Goal: Task Accomplishment & Management: Manage account settings

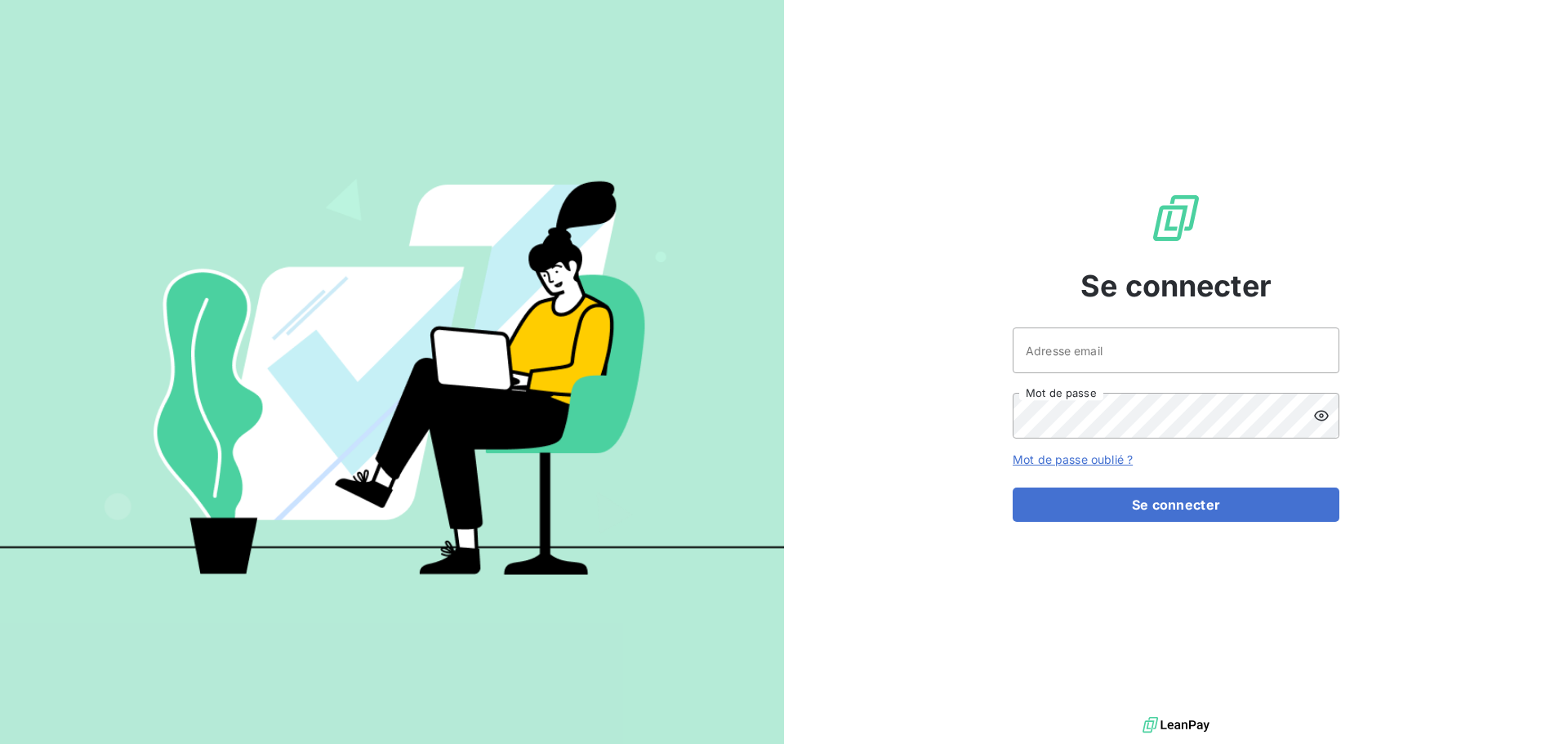
click at [58, 679] on div at bounding box center [392, 372] width 784 height 744
click at [1168, 369] on input "[EMAIL_ADDRESS][DOMAIN_NAME]" at bounding box center [1176, 350] width 327 height 46
type input "[EMAIL_ADDRESS][DOMAIN_NAME]"
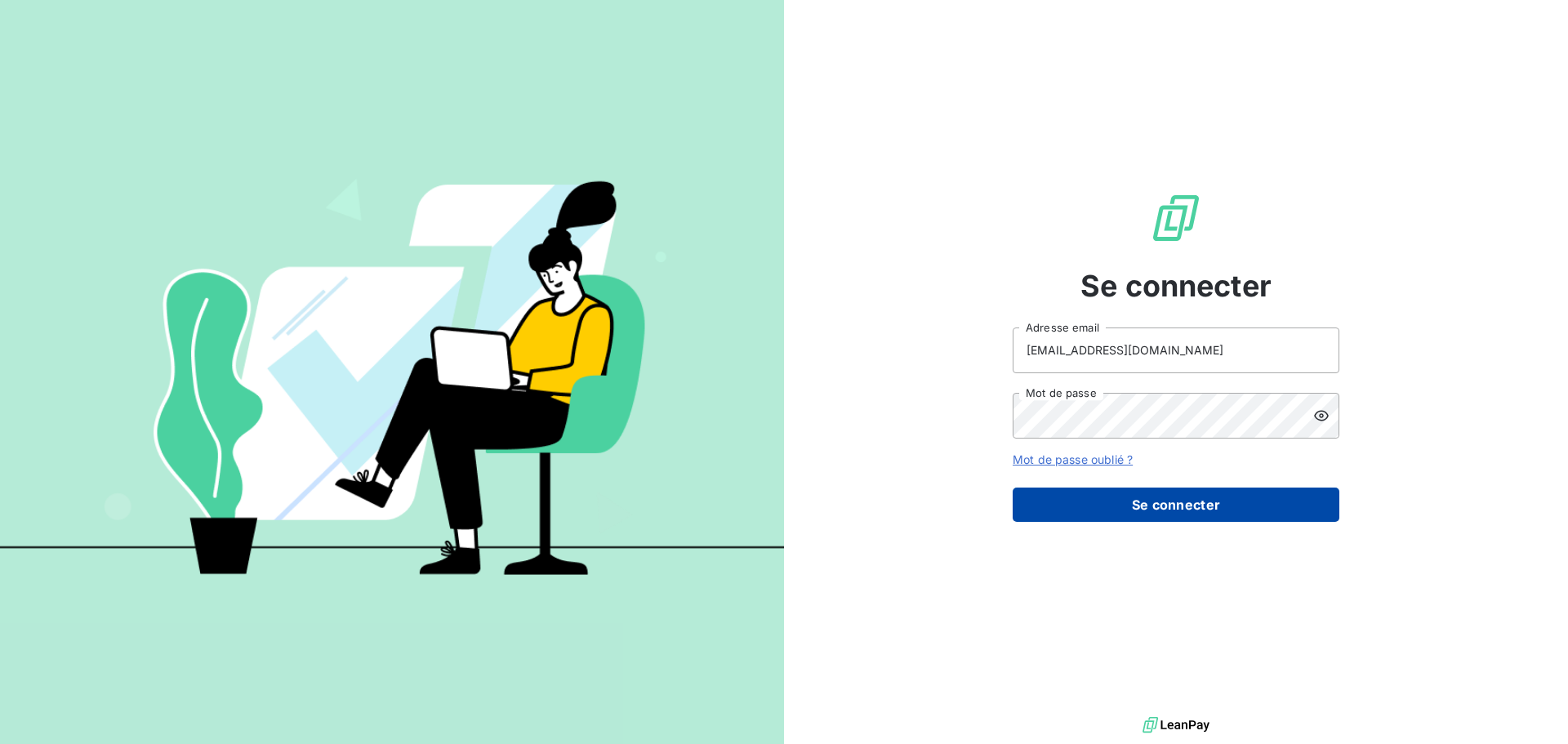
click at [1163, 509] on button "Se connecter" at bounding box center [1176, 504] width 327 height 34
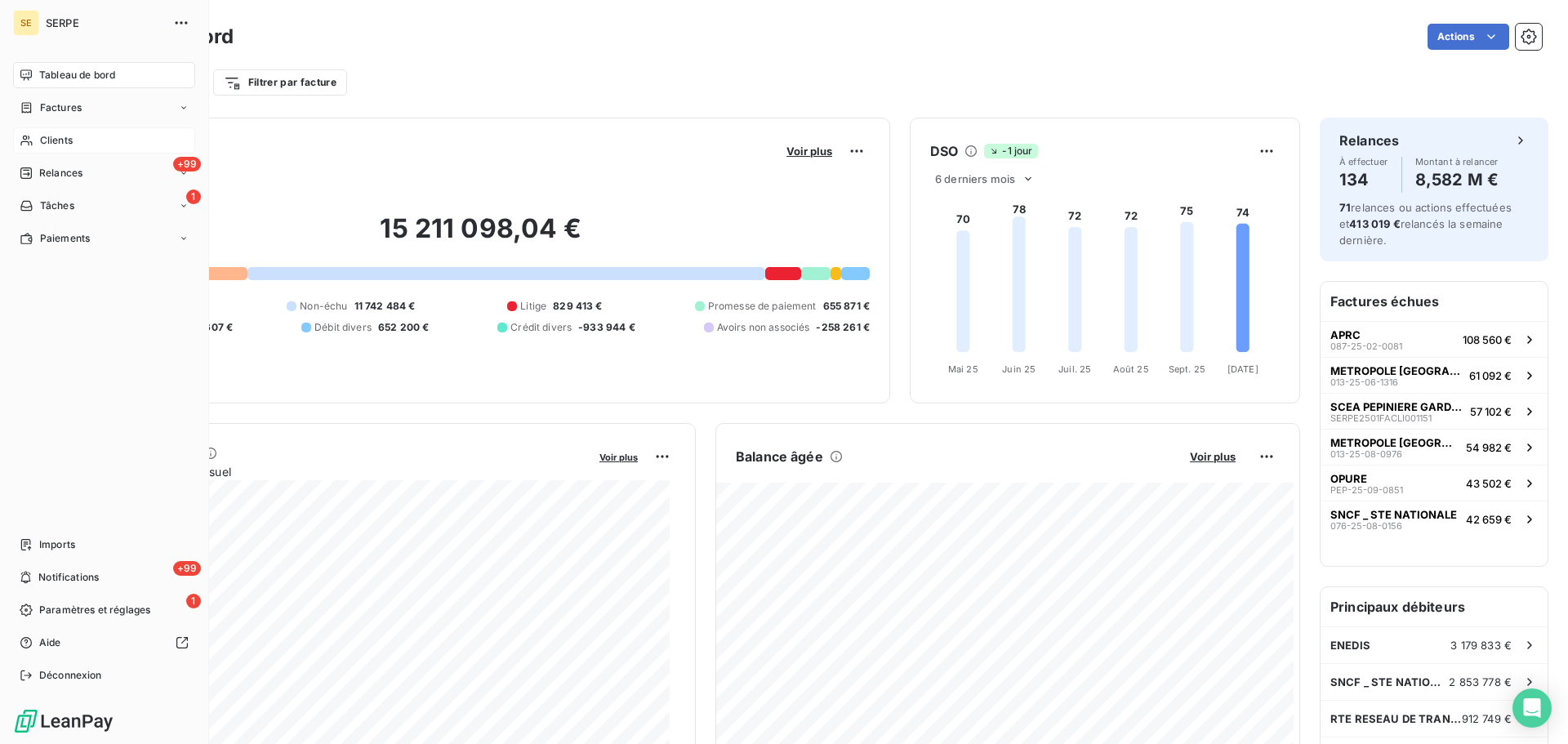
click at [68, 139] on span "Clients" at bounding box center [56, 141] width 32 height 15
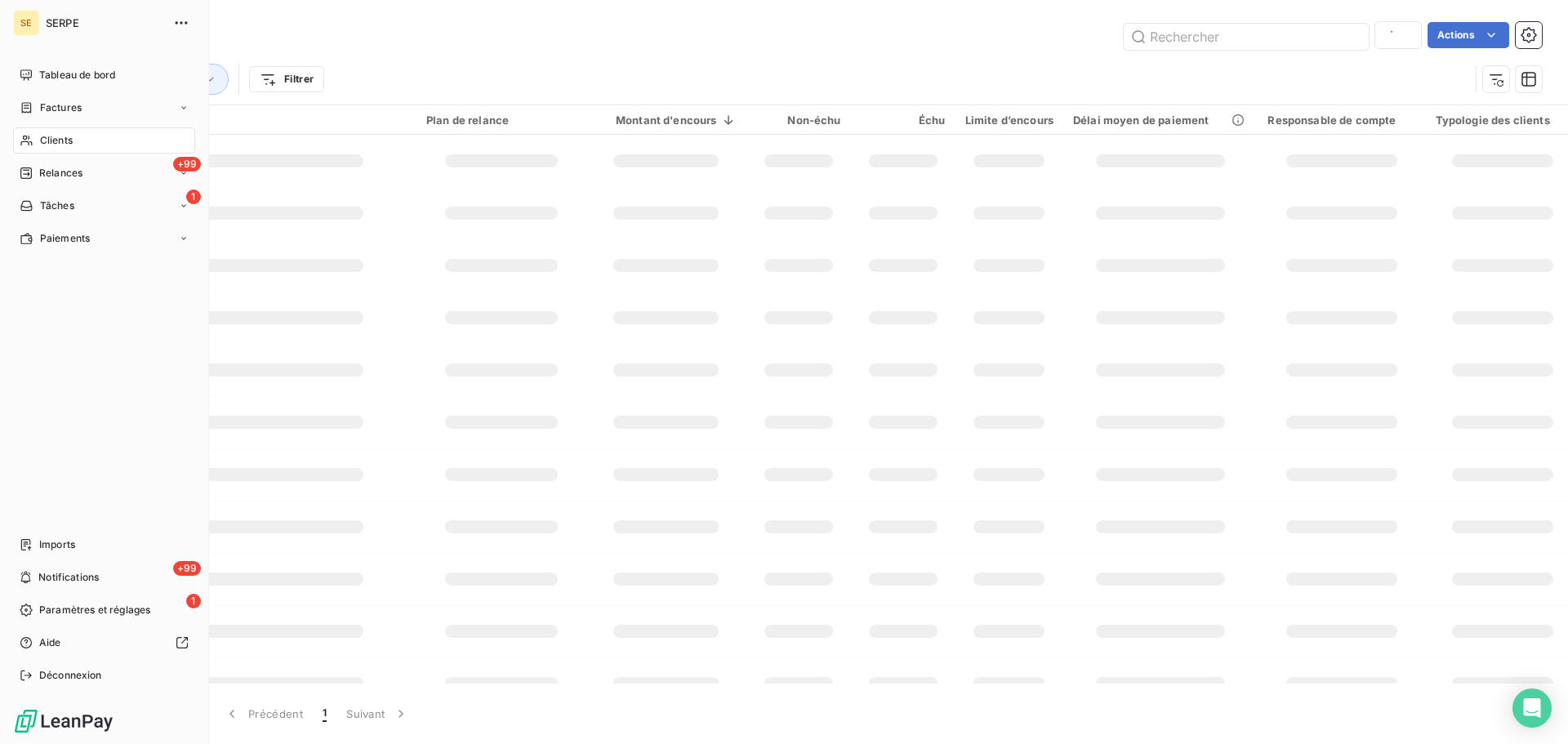
click at [63, 138] on span "Clients" at bounding box center [56, 141] width 32 height 15
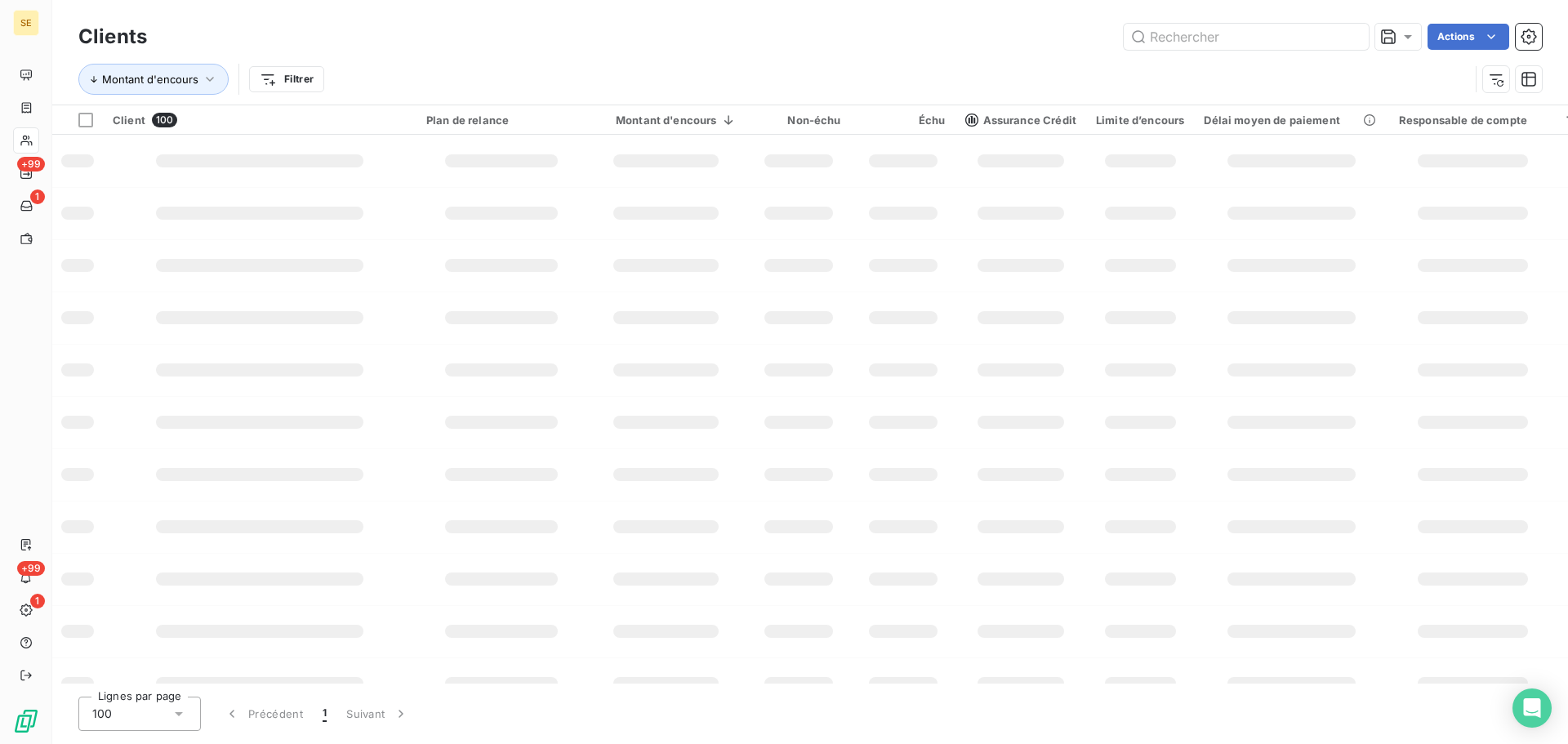
click at [273, 79] on html "SE +99 1 +99 1 Clients Actions Montant d'encours Filtrer Client 100 Plan de rel…" at bounding box center [784, 372] width 1568 height 744
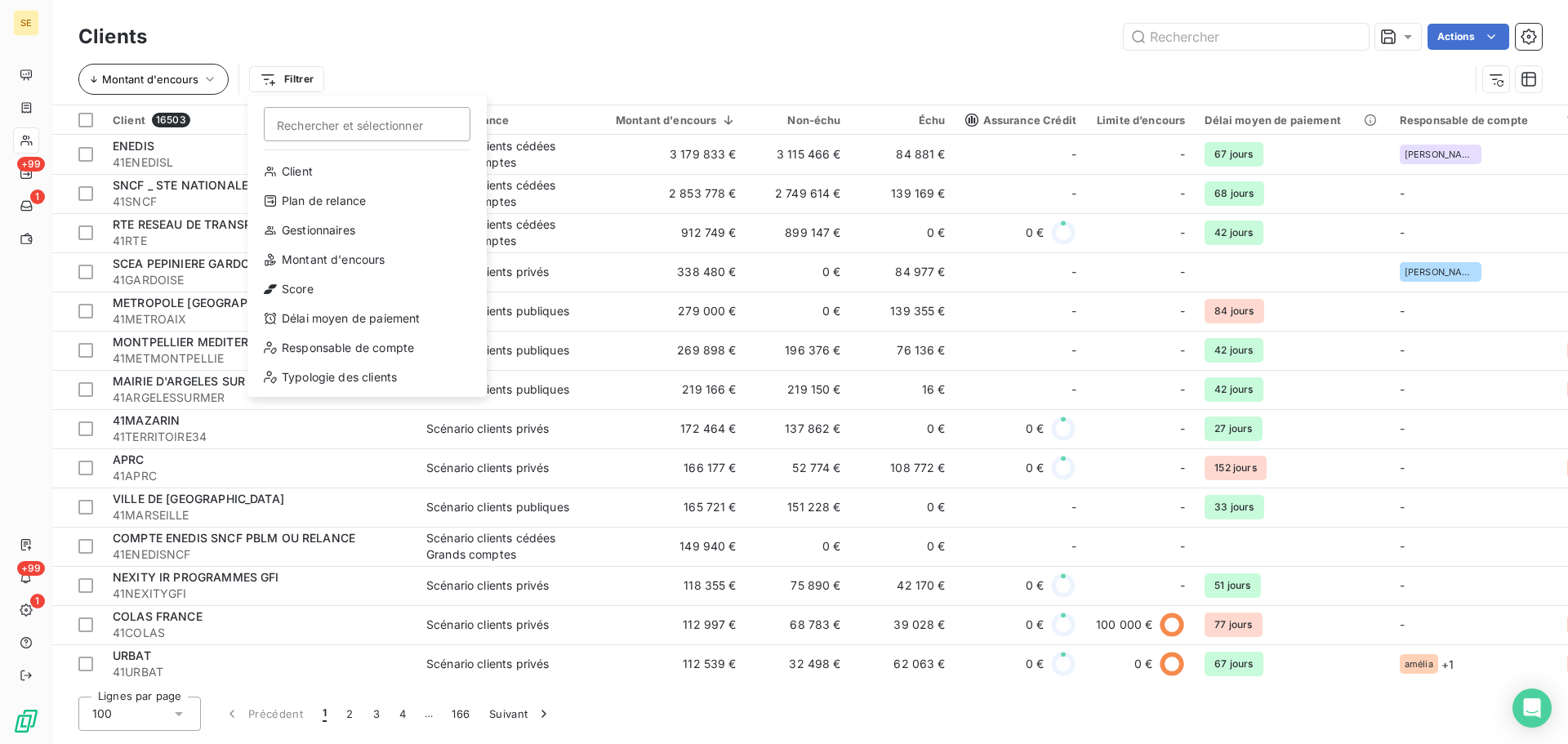
click at [172, 71] on html "SE +99 1 +99 1 Clients Actions Montant d'encours Filtrer Rechercher et sélectio…" at bounding box center [784, 372] width 1568 height 744
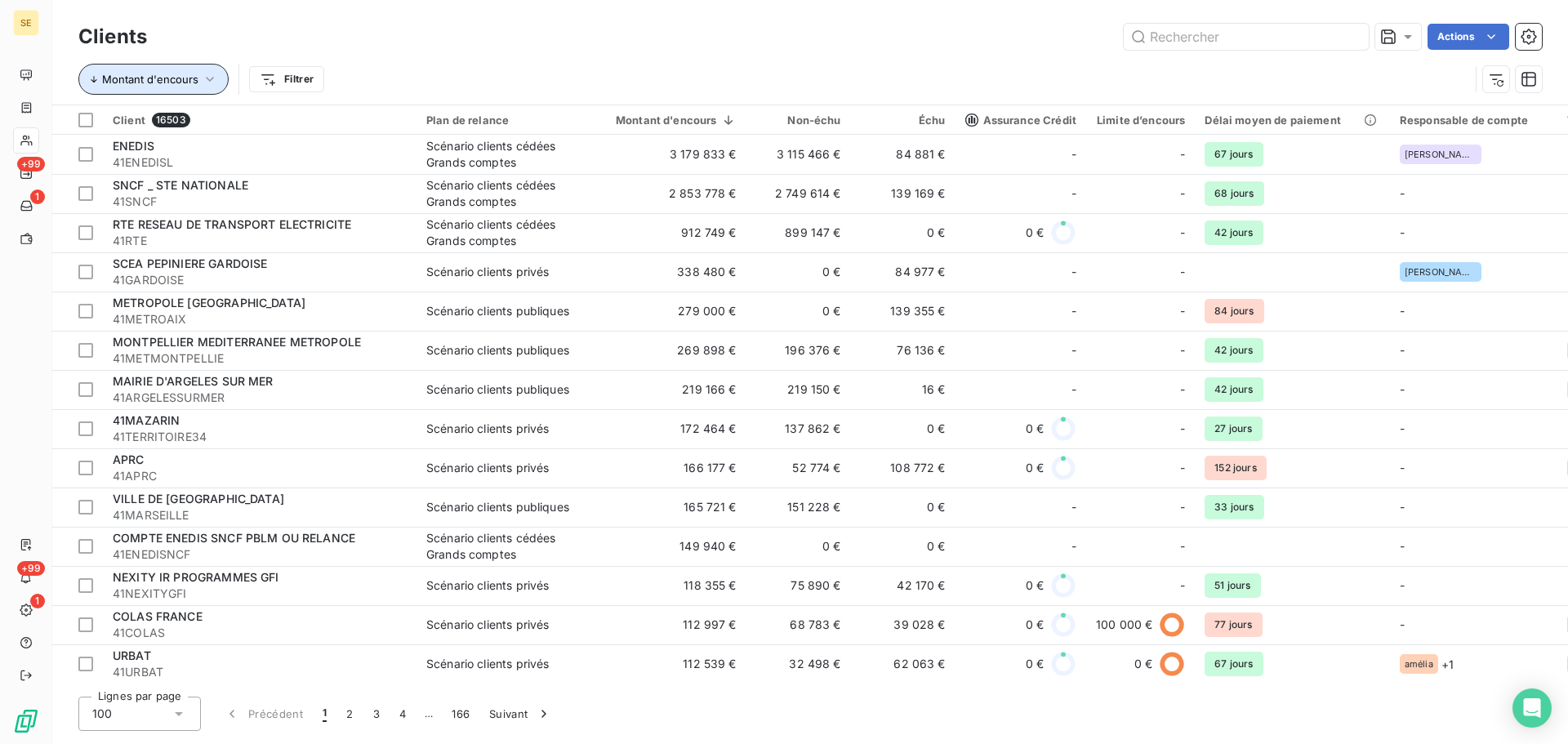
click at [172, 83] on span "Montant d'encours" at bounding box center [150, 80] width 96 height 13
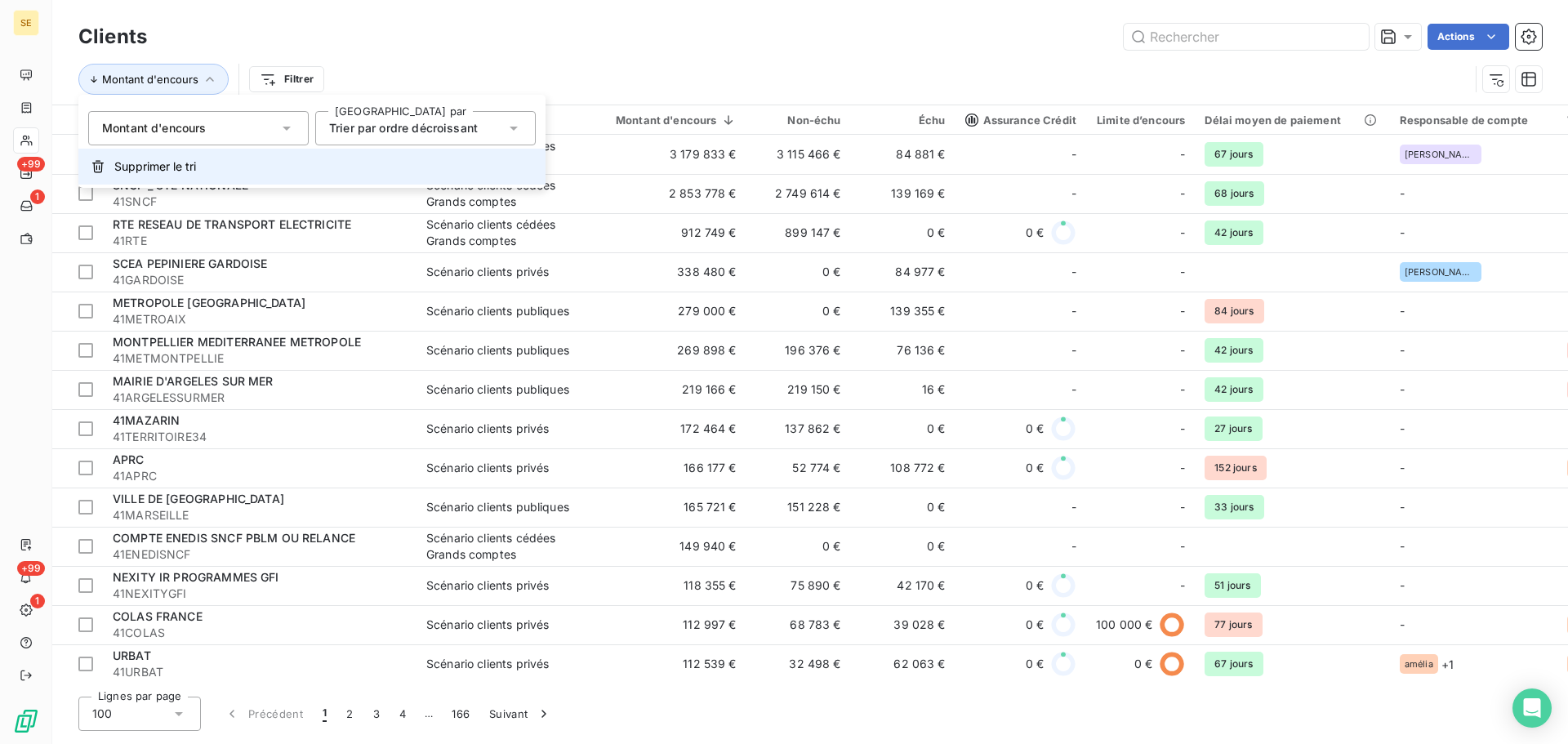
click at [167, 173] on span "Supprimer le tri" at bounding box center [155, 167] width 82 height 17
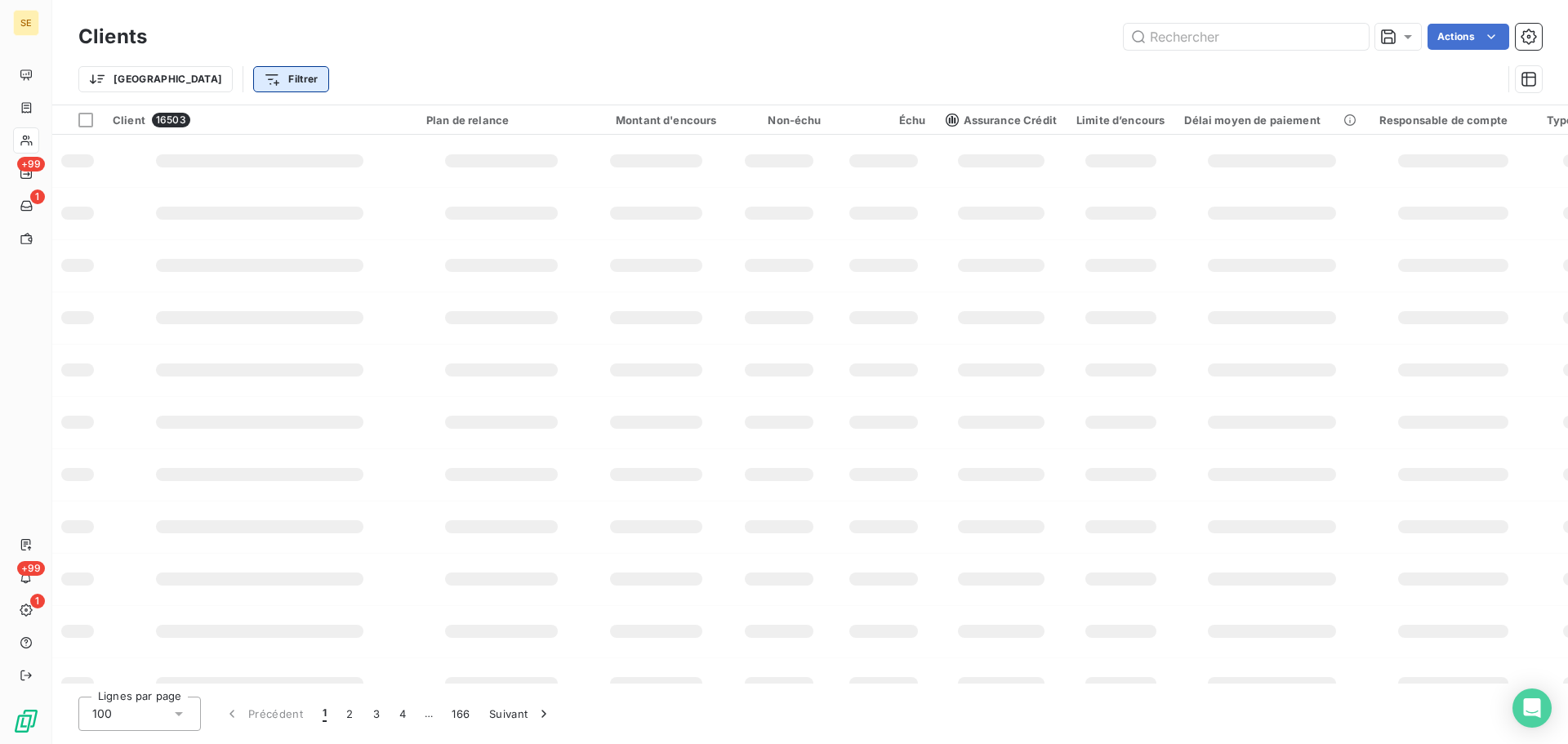
click at [228, 79] on html "SE +99 1 +99 1 Clients Actions Trier Filtrer Client 16503 Plan de relance Monta…" at bounding box center [784, 372] width 1568 height 744
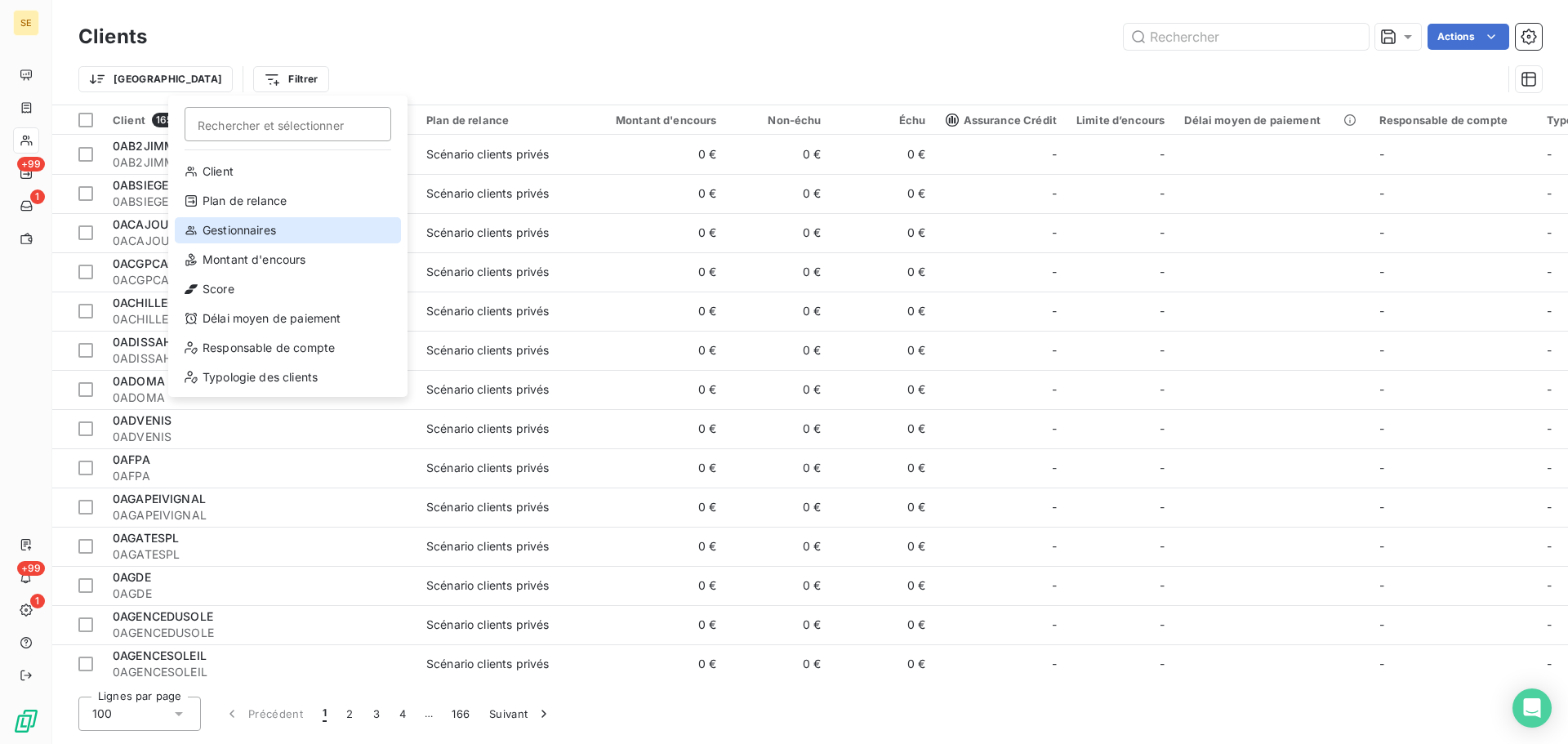
click at [254, 229] on div "Gestionnaires" at bounding box center [288, 230] width 226 height 27
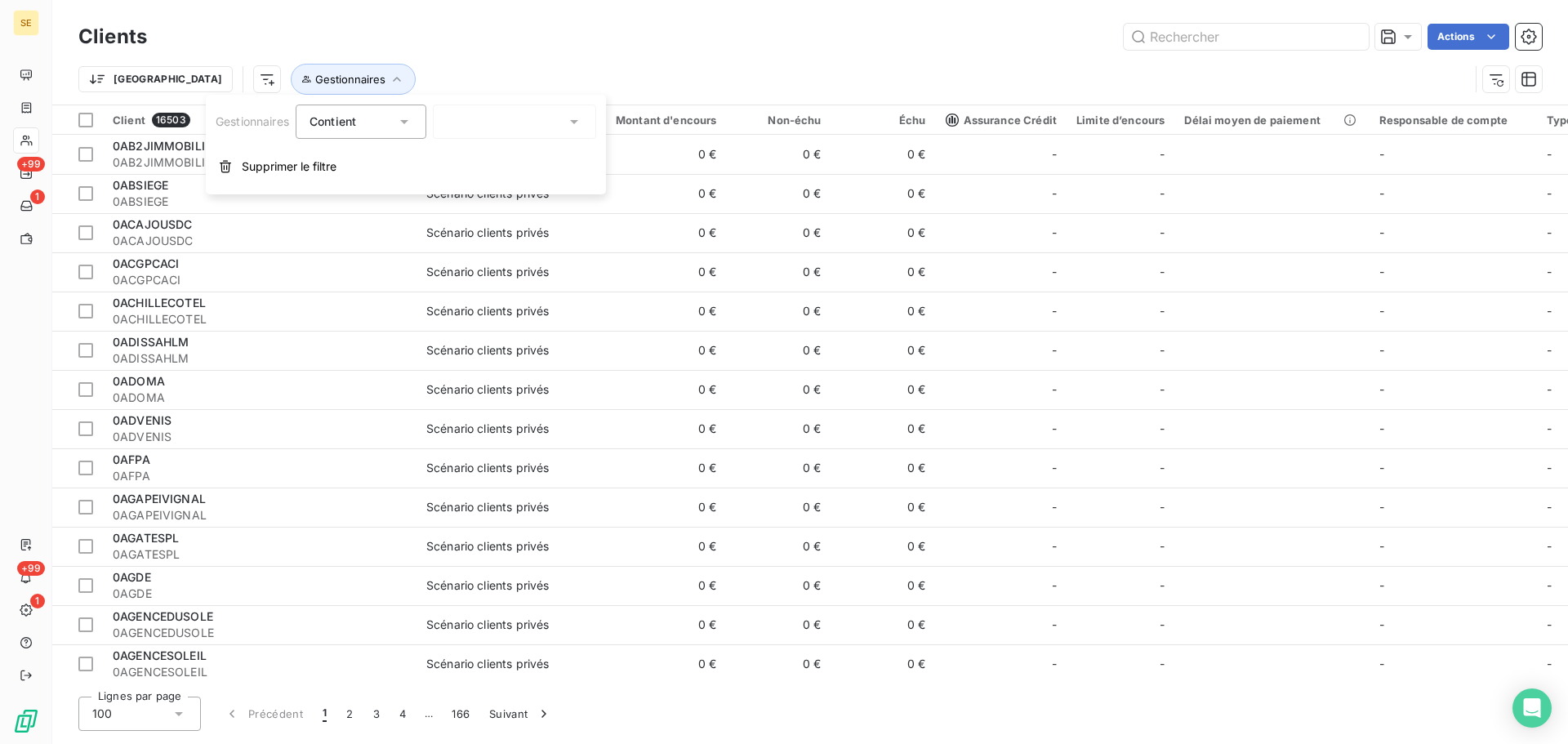
click at [344, 114] on span "Contient" at bounding box center [333, 121] width 46 height 14
click at [353, 191] on span "Ne contient pas" at bounding box center [372, 189] width 88 height 14
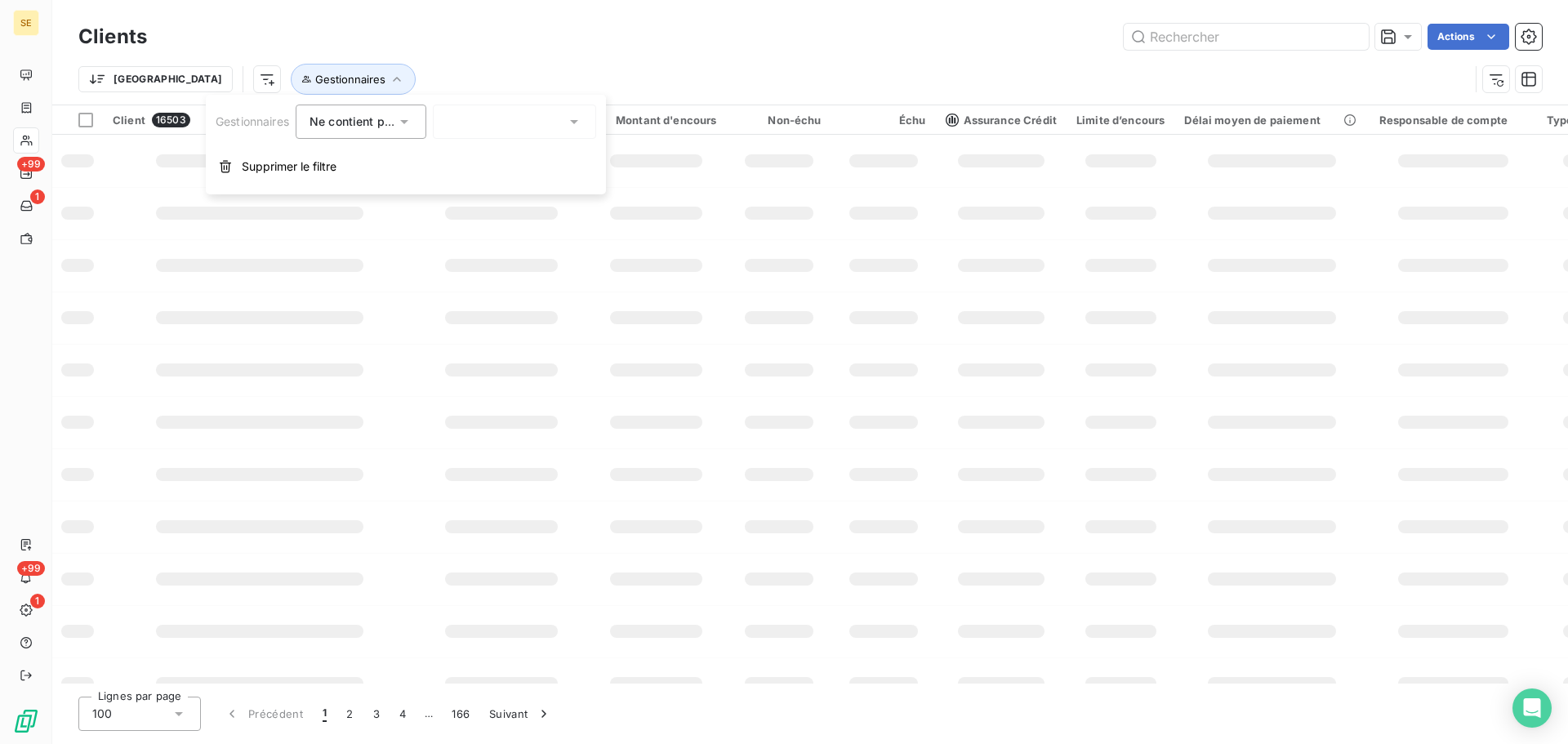
click at [477, 125] on div at bounding box center [514, 121] width 163 height 34
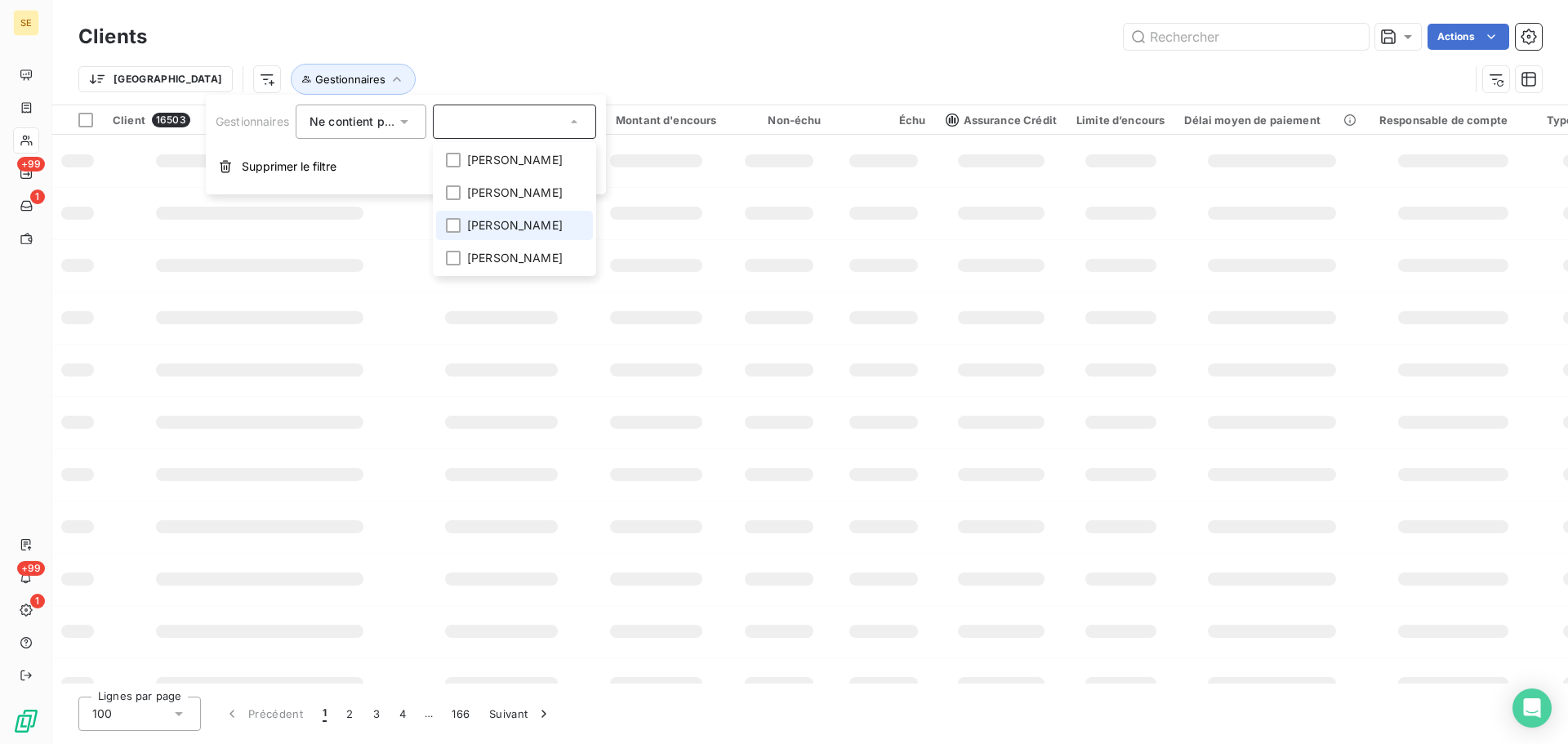
click at [501, 228] on span "[PERSON_NAME]" at bounding box center [515, 225] width 95 height 17
click at [495, 193] on span "[PERSON_NAME]" at bounding box center [515, 193] width 95 height 17
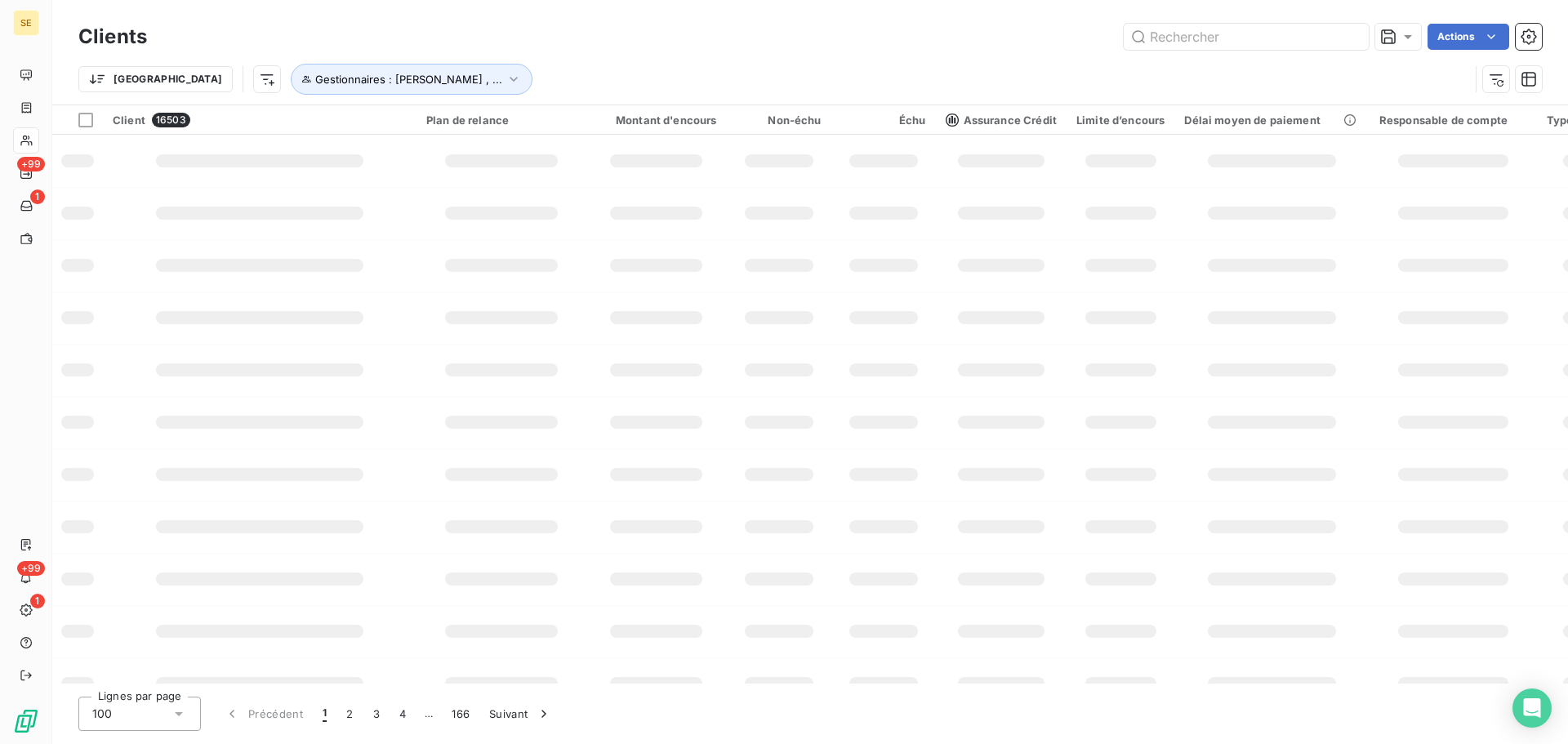
click at [797, 65] on div "Trier Gestionnaires : [PERSON_NAME] , ..." at bounding box center [774, 79] width 1391 height 31
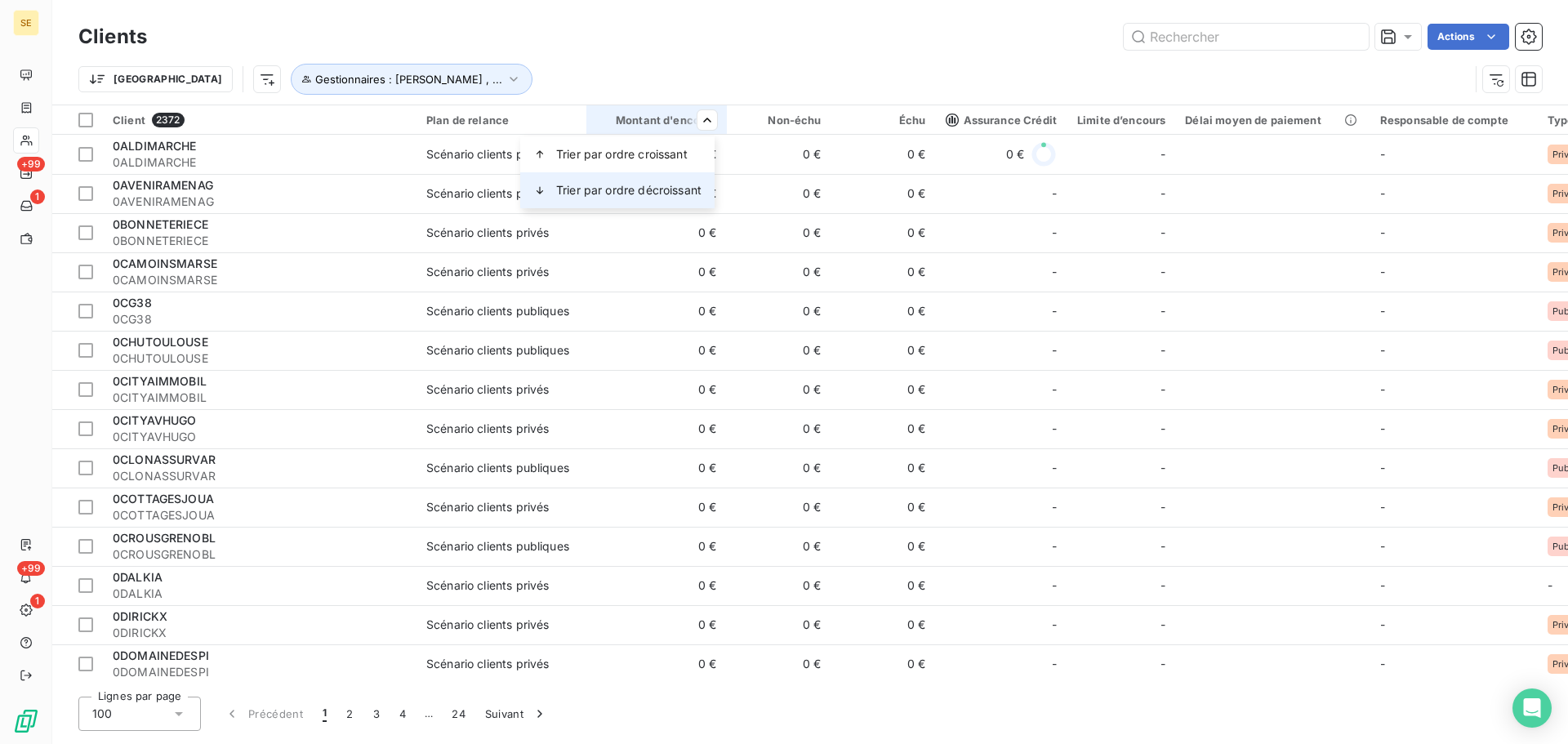
click at [669, 190] on span "Trier par ordre décroissant" at bounding box center [628, 191] width 145 height 17
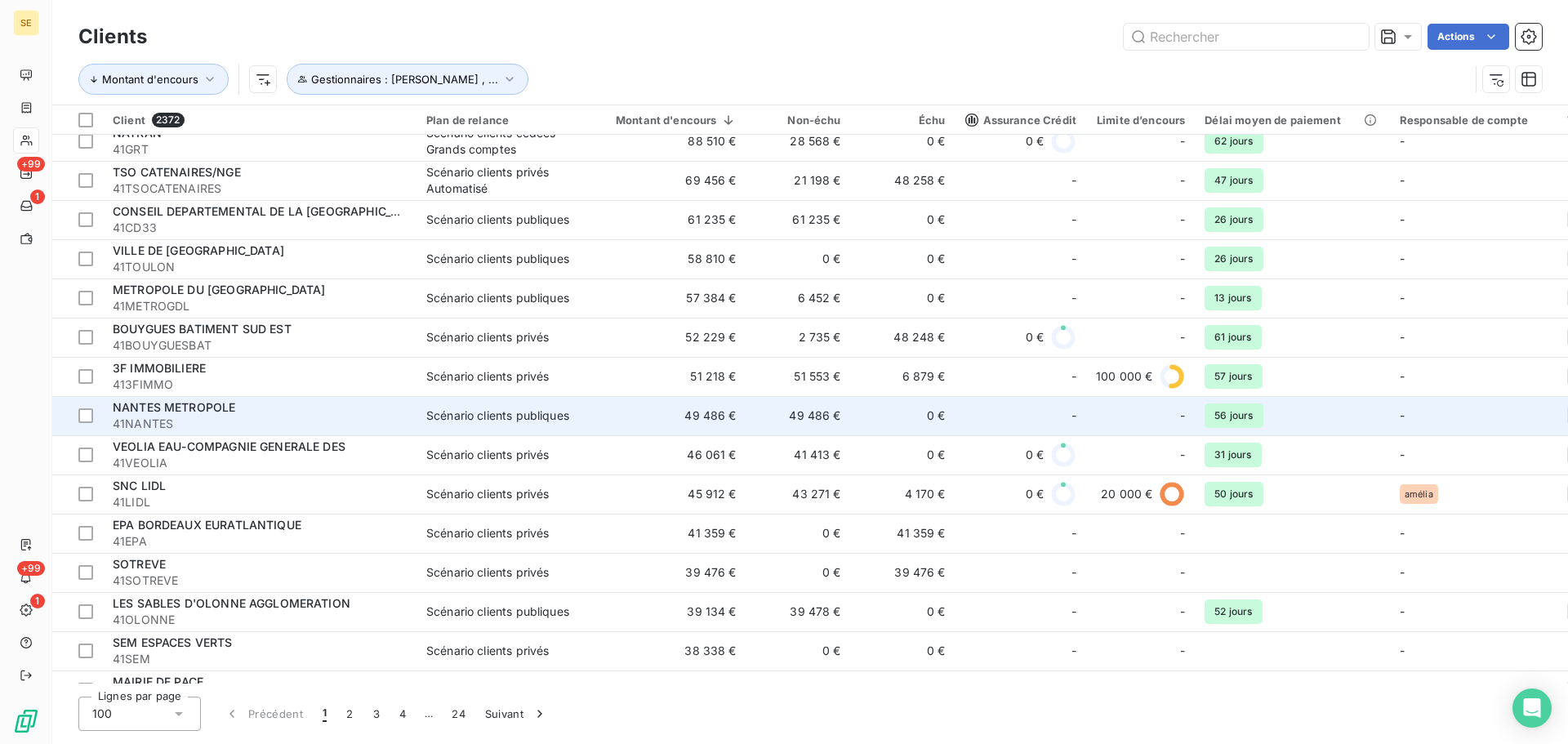
scroll to position [408, 0]
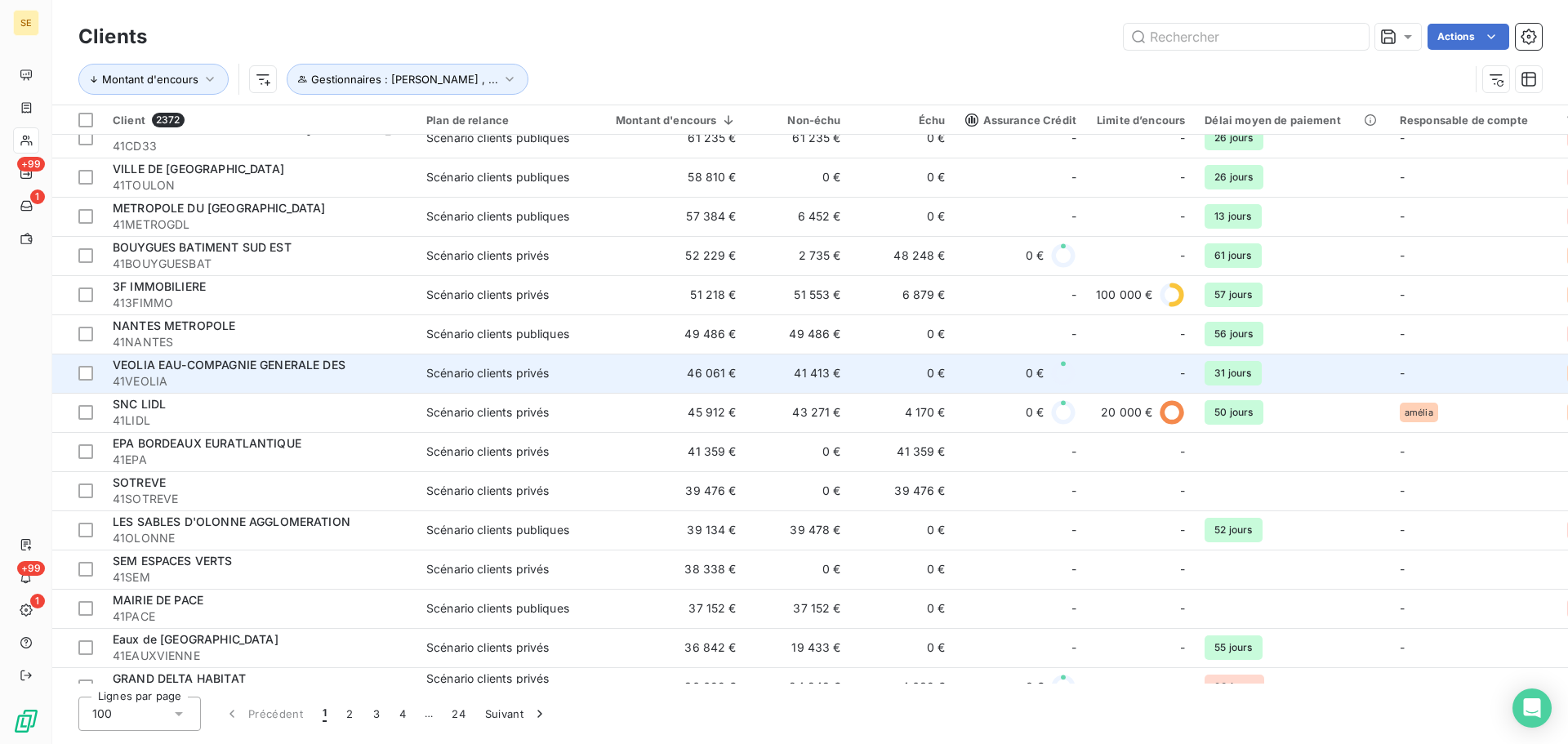
click at [185, 379] on span "41VEOLIA" at bounding box center [259, 381] width 294 height 17
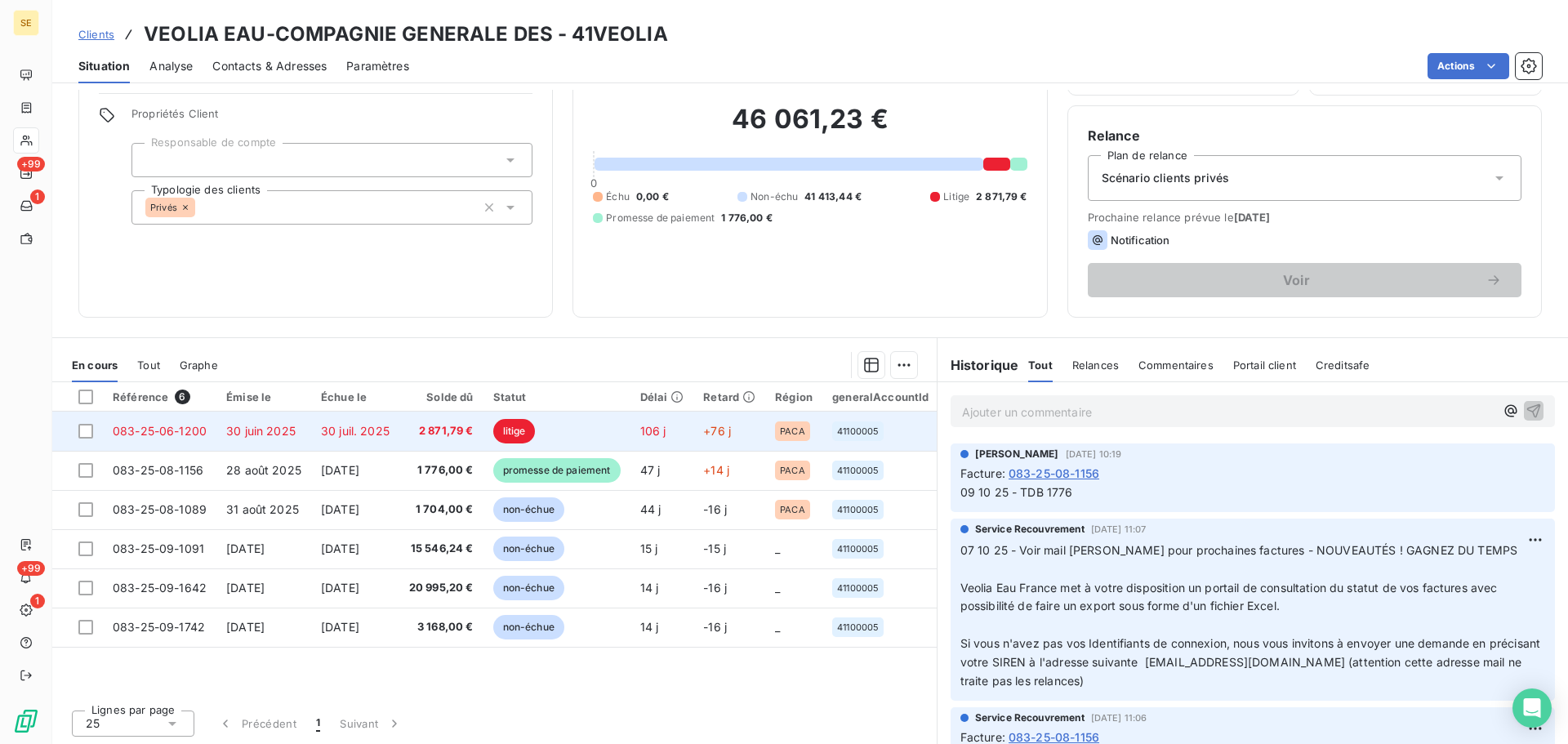
scroll to position [110, 0]
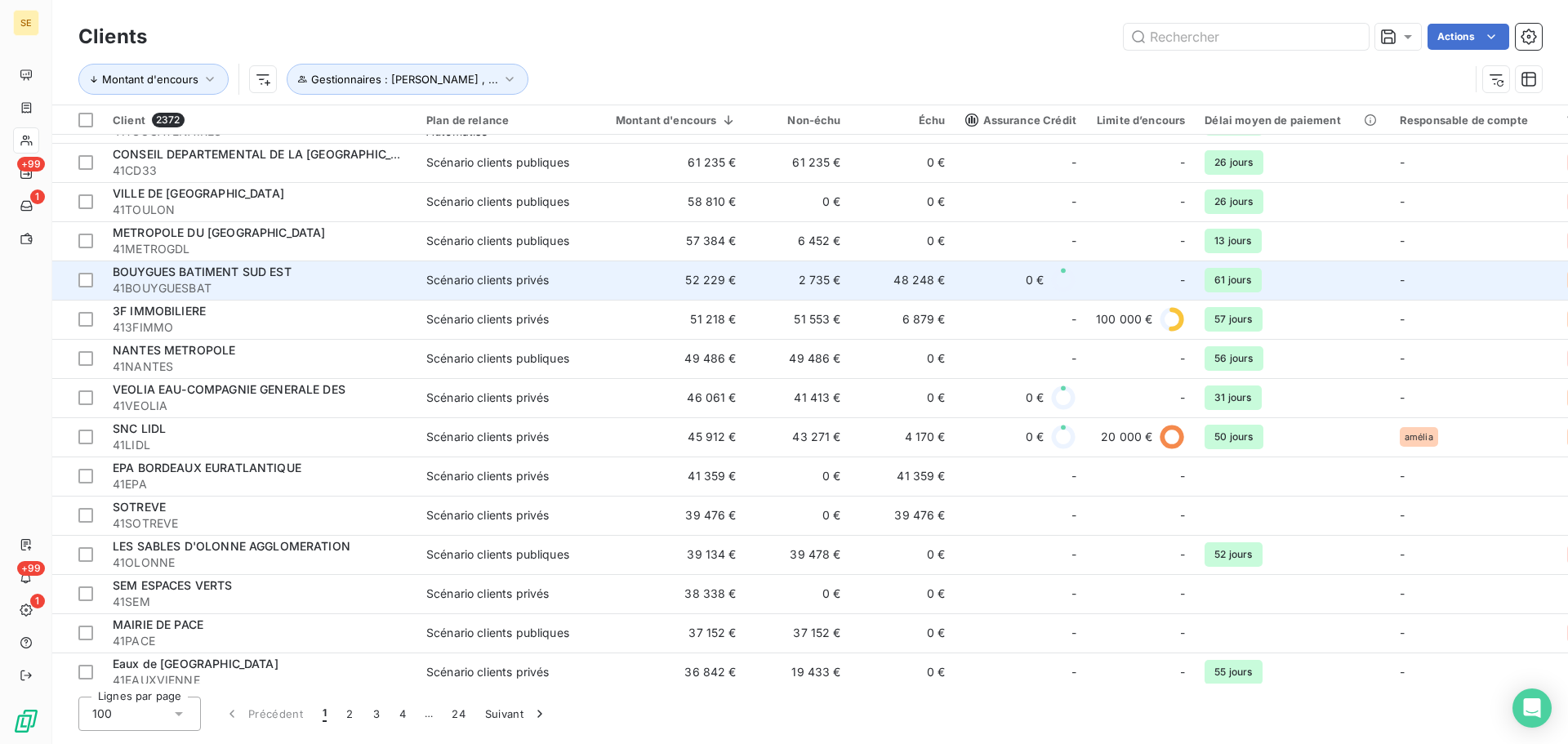
scroll to position [408, 0]
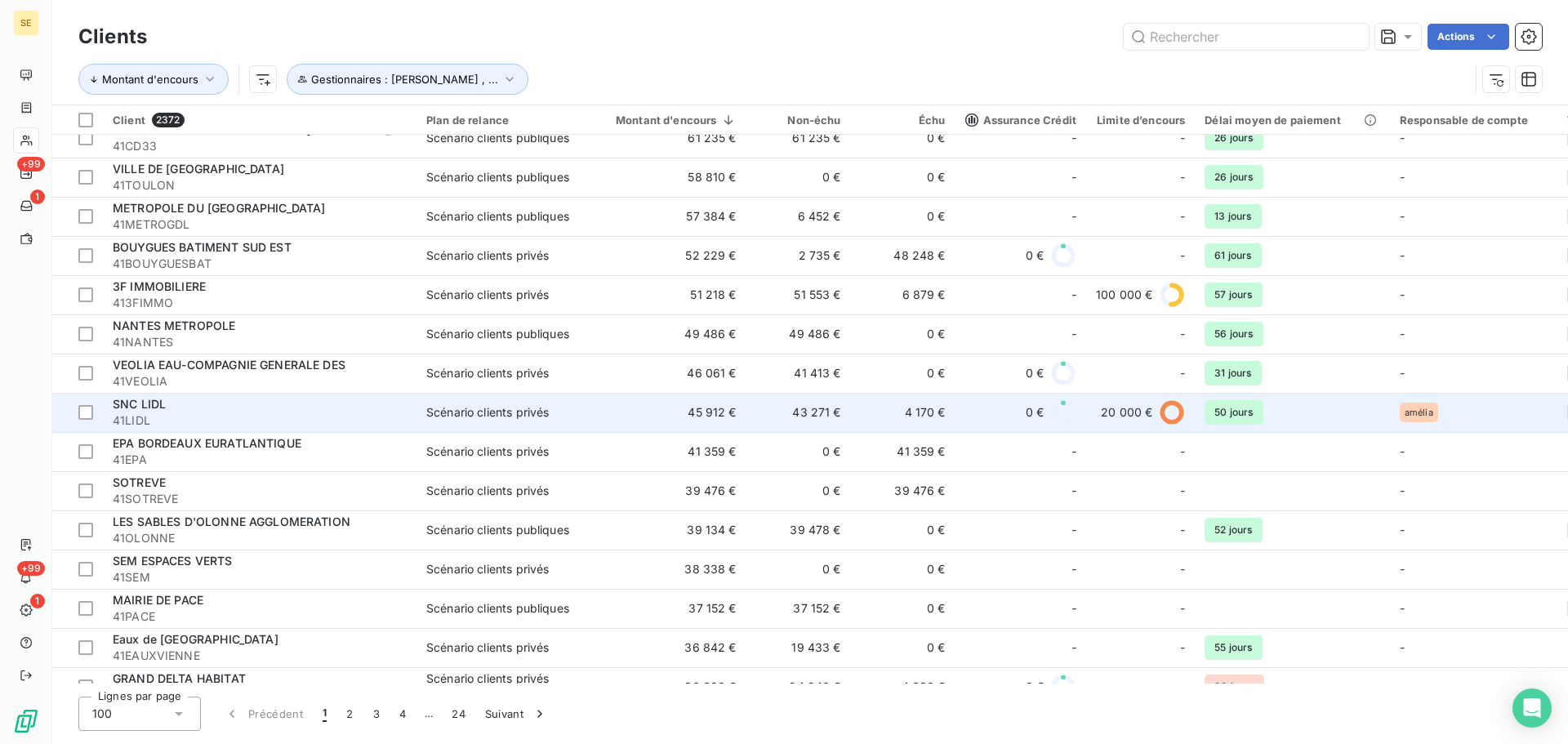
click at [167, 416] on span "41LIDL" at bounding box center [259, 421] width 294 height 17
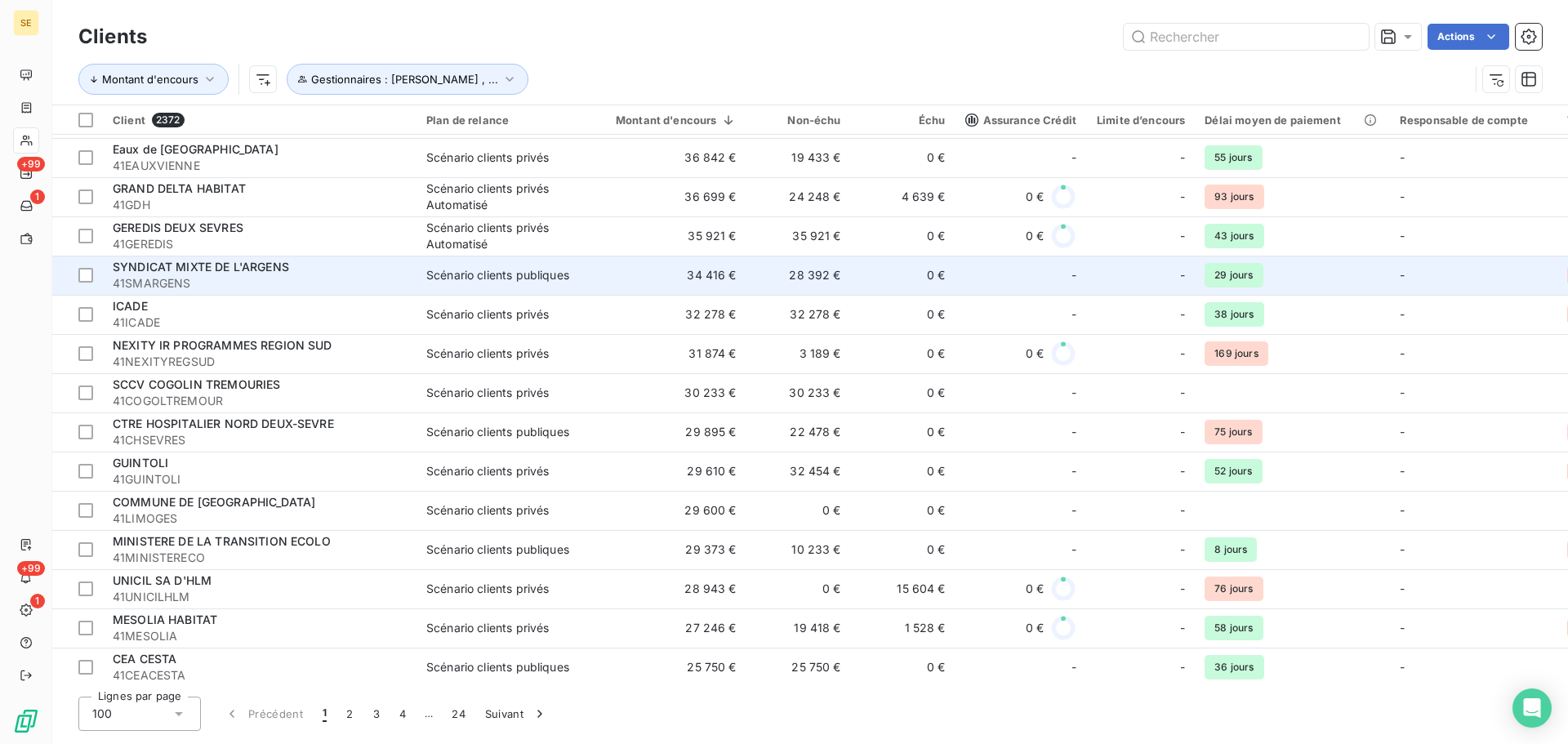
scroll to position [980, 0]
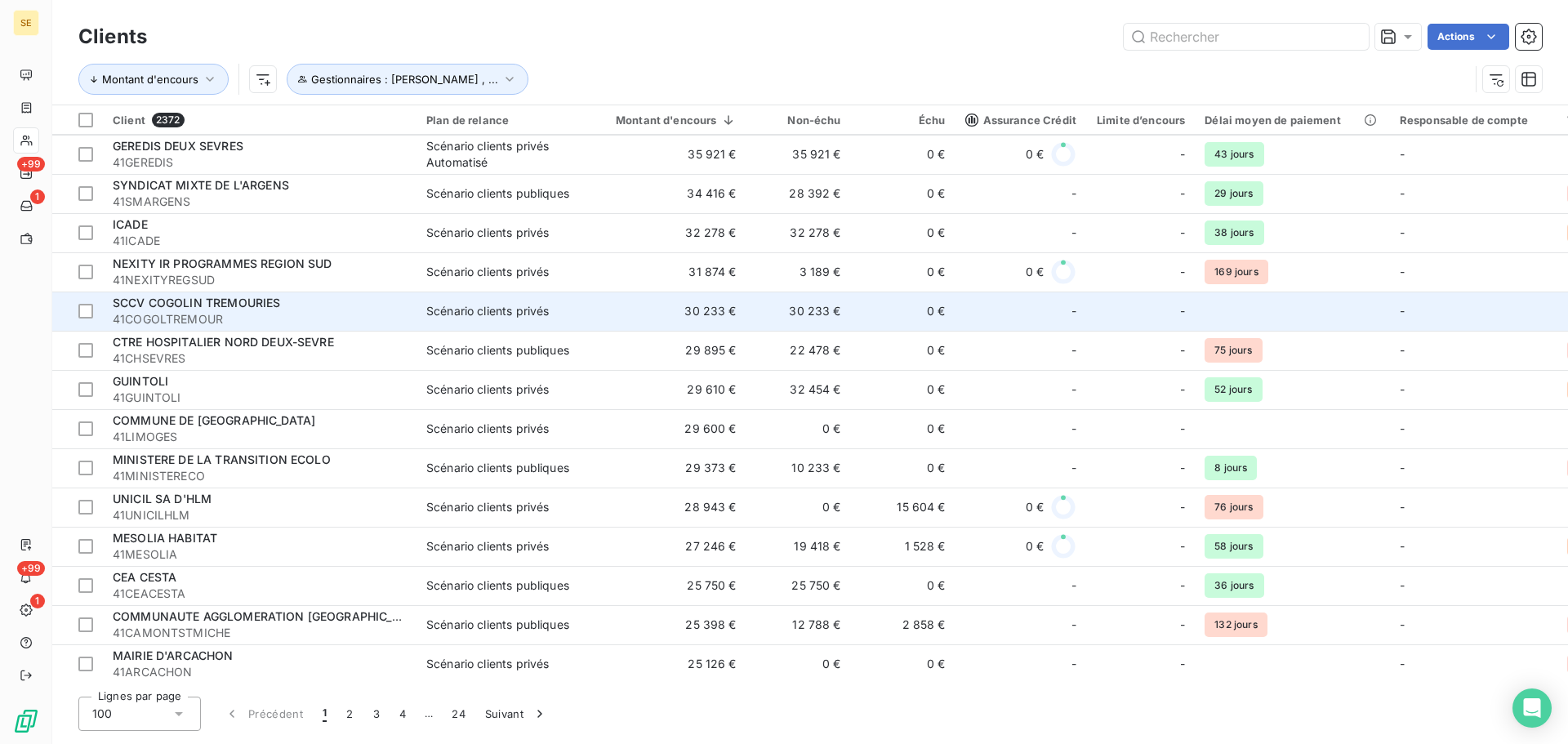
click at [187, 312] on span "41COGOLTREMOUR" at bounding box center [259, 320] width 294 height 17
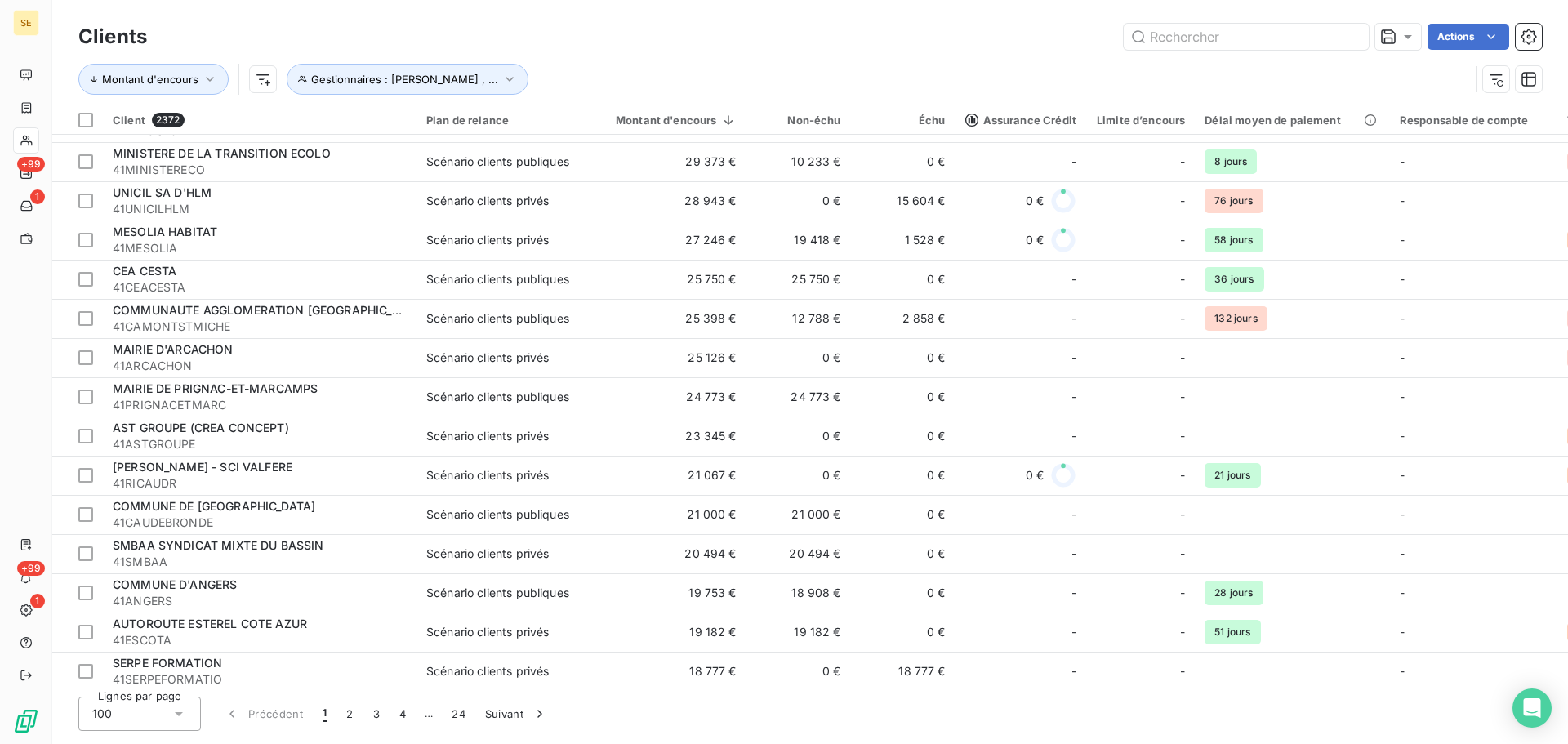
scroll to position [1225, 0]
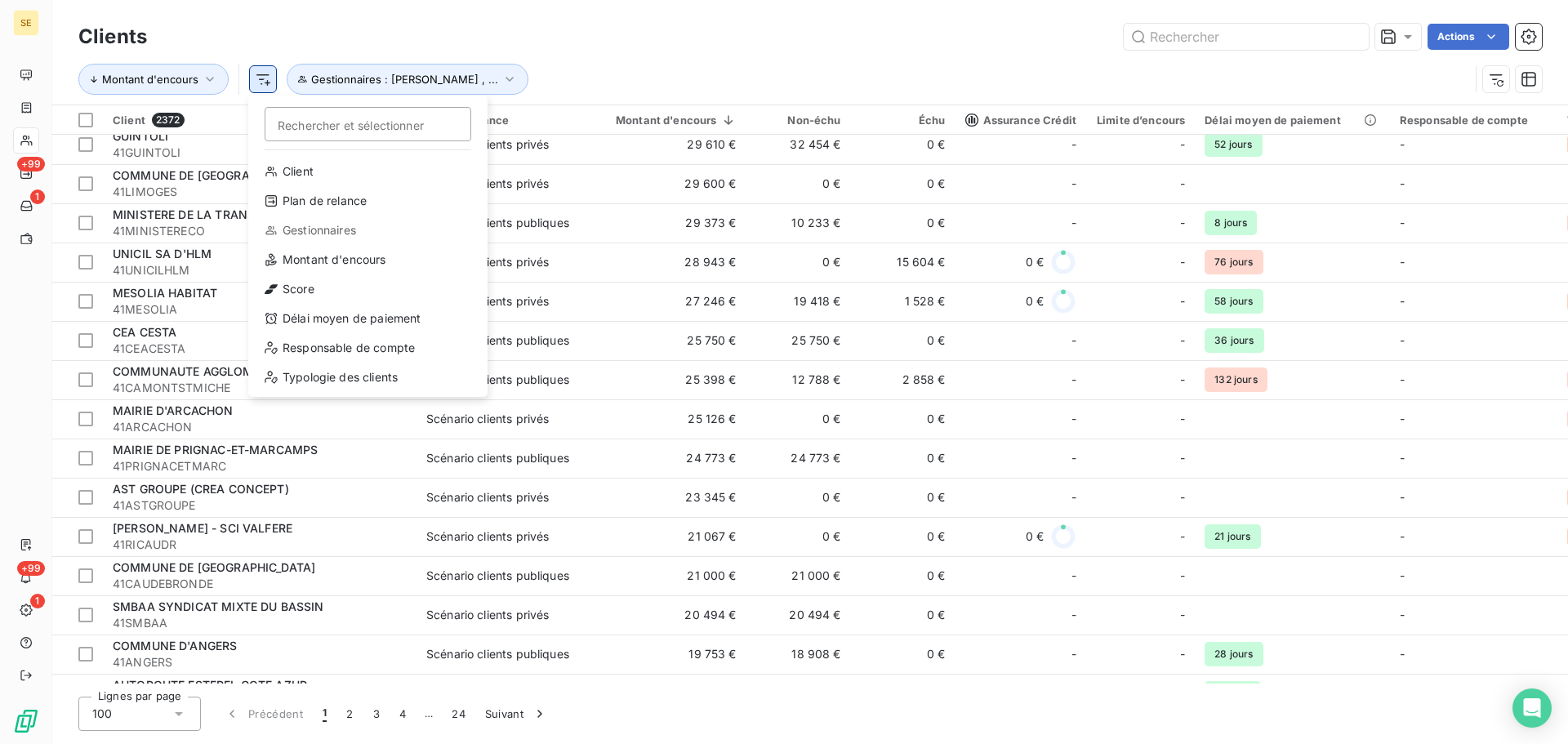
click at [256, 85] on html "SE +99 1 +99 1 Clients Actions Montant d'encours Rechercher et sélectionner Cli…" at bounding box center [784, 372] width 1568 height 744
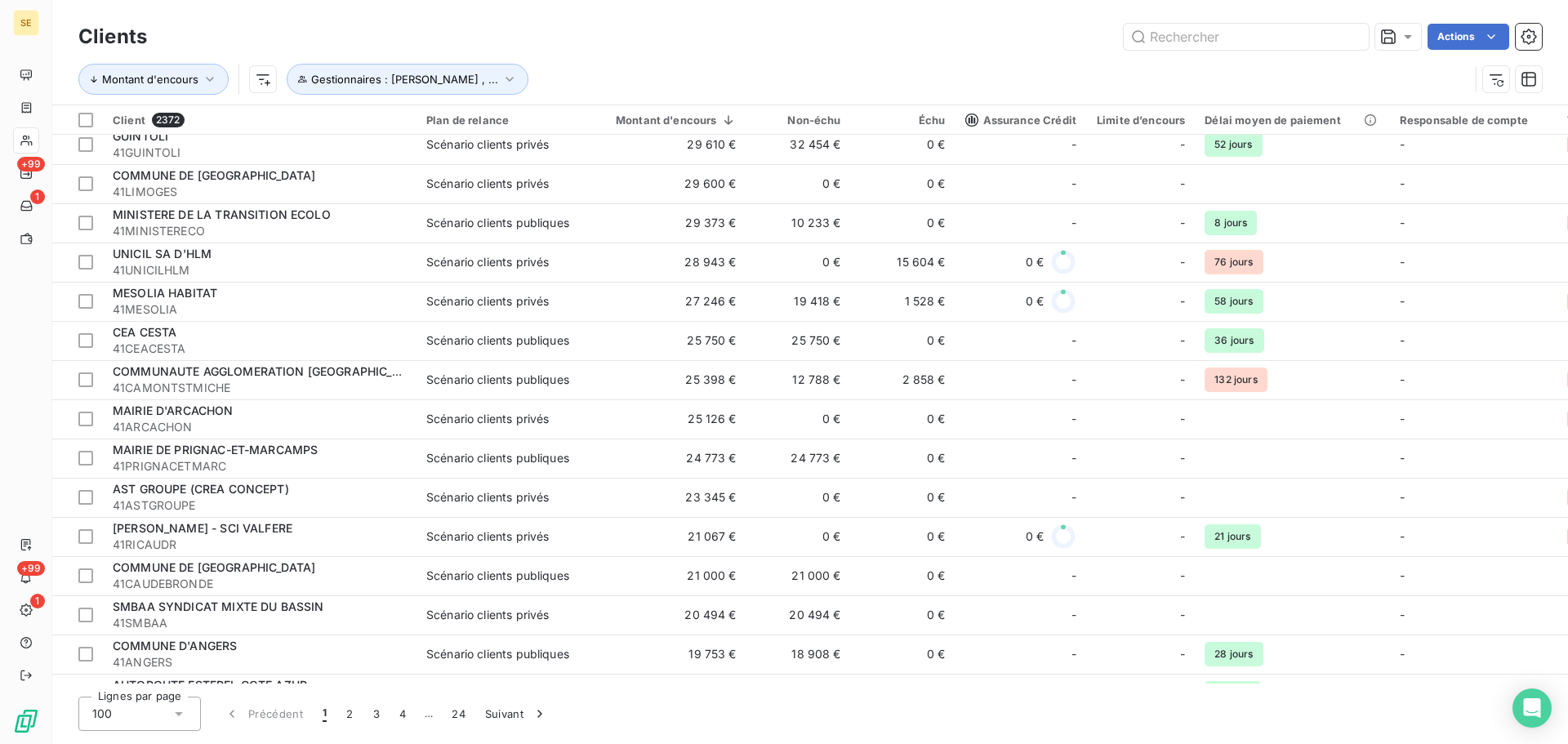
click at [595, 47] on html "SE +99 1 +99 1 Clients Actions Montant d'encours Gestionnaires : [PERSON_NAME] …" at bounding box center [784, 372] width 1568 height 744
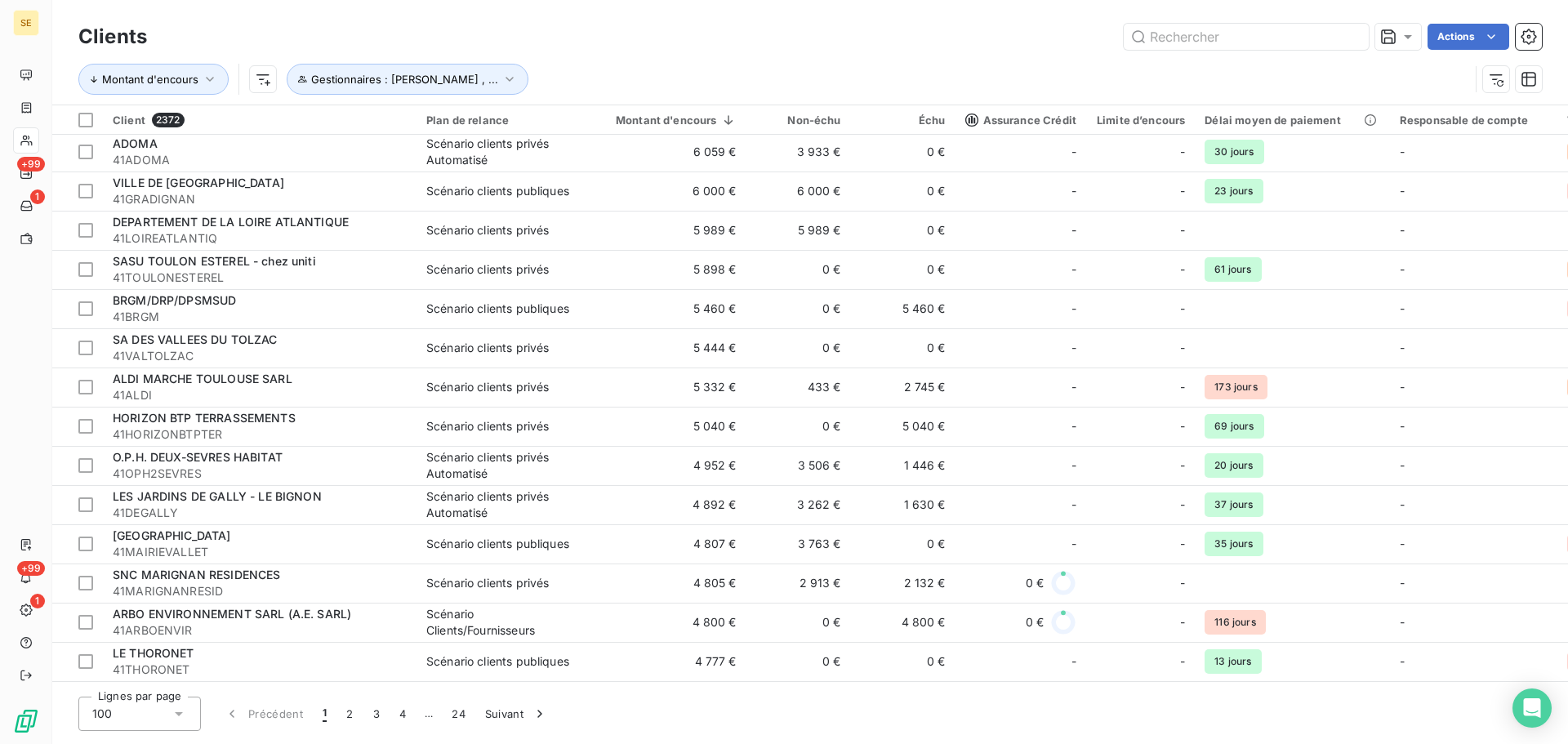
scroll to position [3348, 0]
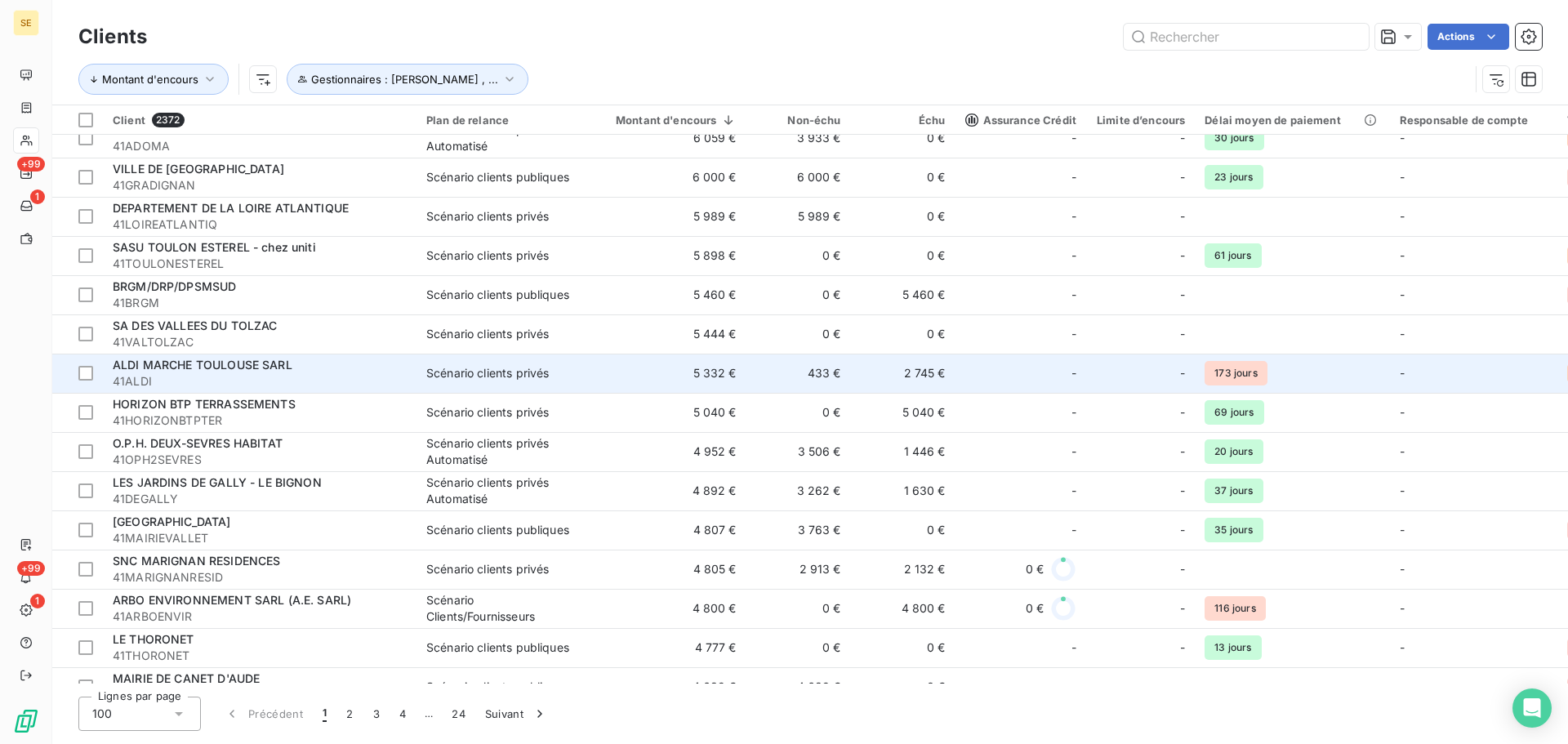
click at [126, 372] on div "ALDI MARCHE TOULOUSE SARL" at bounding box center [259, 365] width 294 height 17
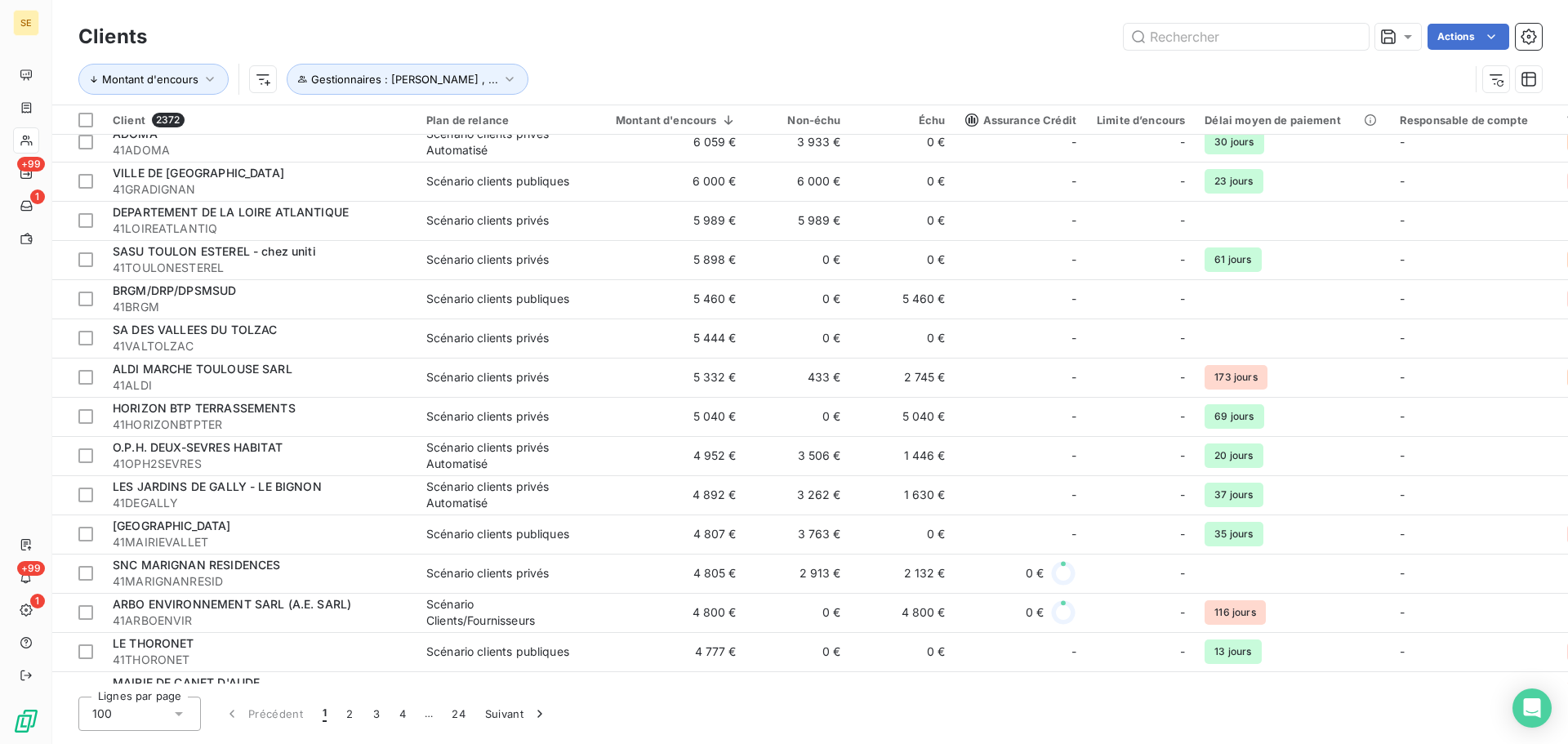
scroll to position [3378, 0]
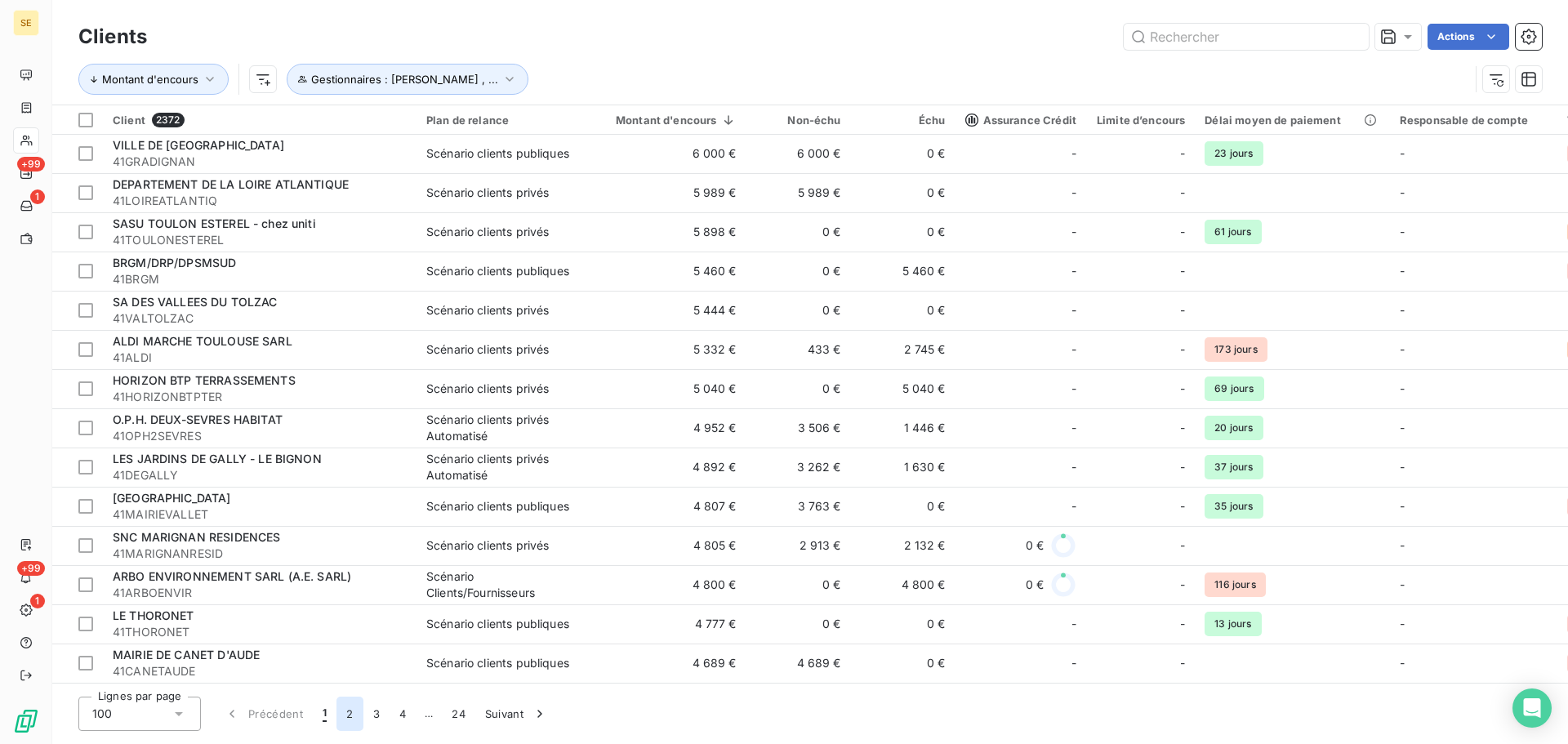
click at [353, 717] on button "2" at bounding box center [350, 713] width 27 height 34
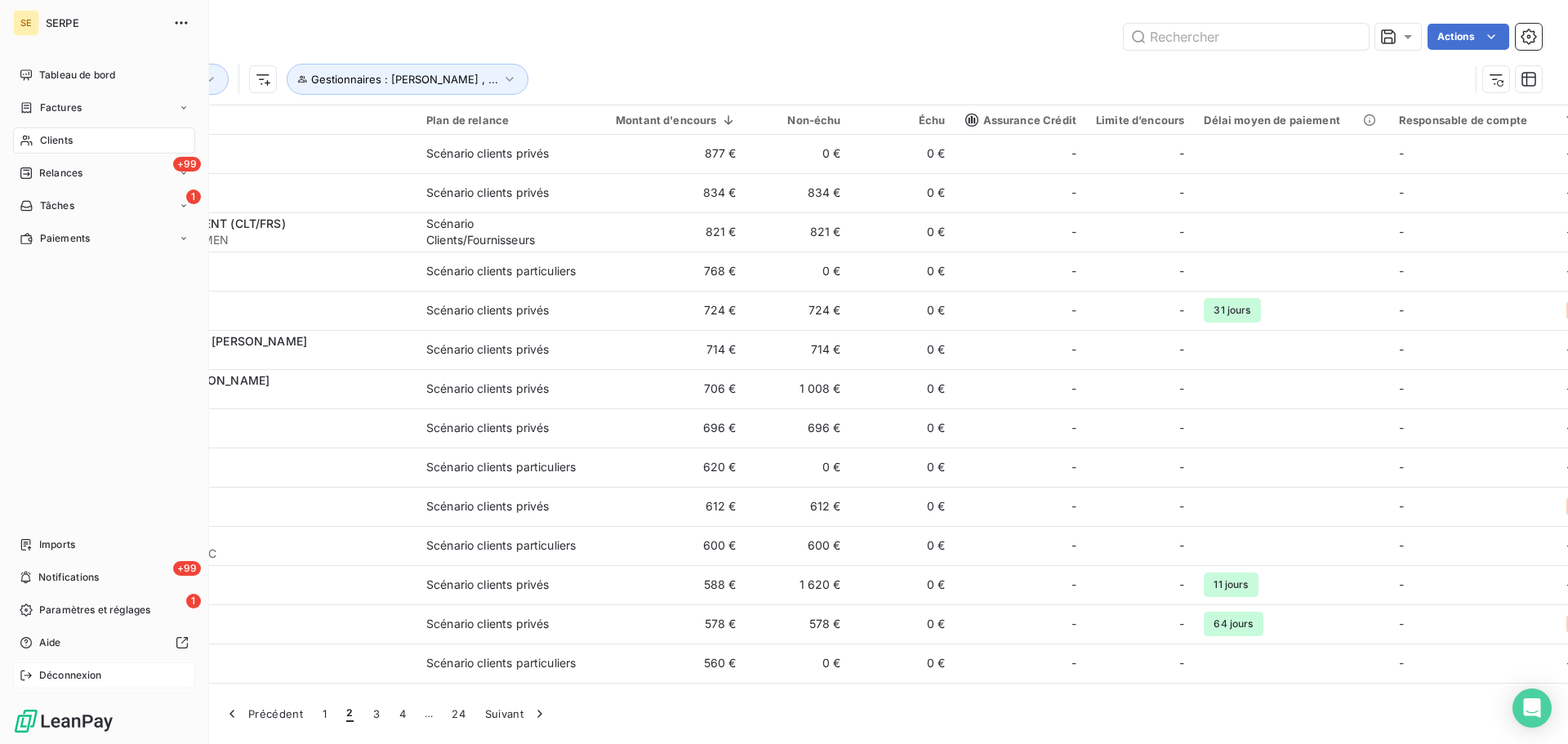
click at [59, 675] on span "Déconnexion" at bounding box center [70, 675] width 63 height 15
